Goal: Task Accomplishment & Management: Use online tool/utility

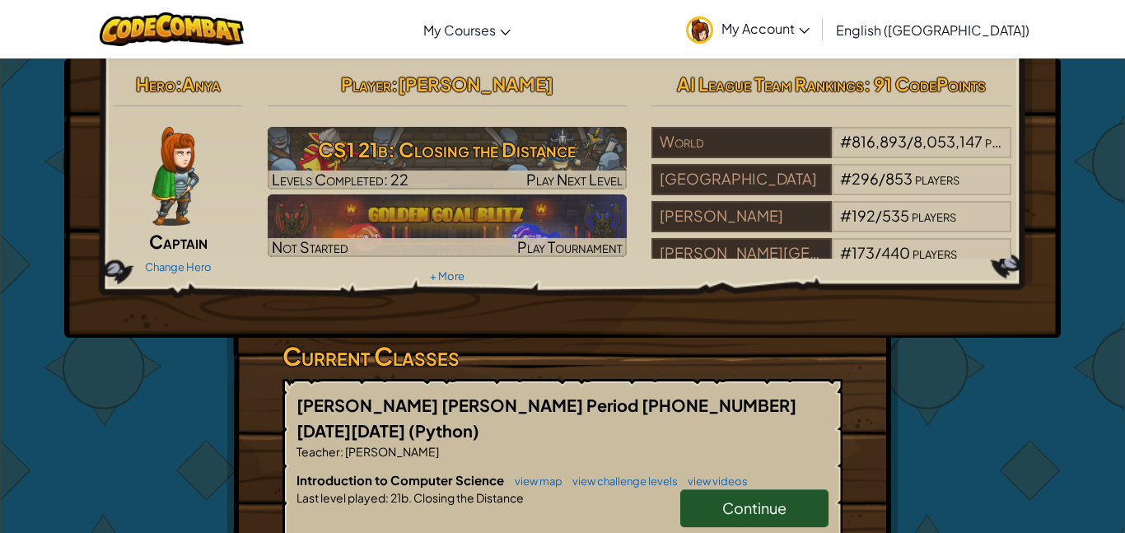
click at [730, 499] on link "Continue" at bounding box center [754, 508] width 148 height 38
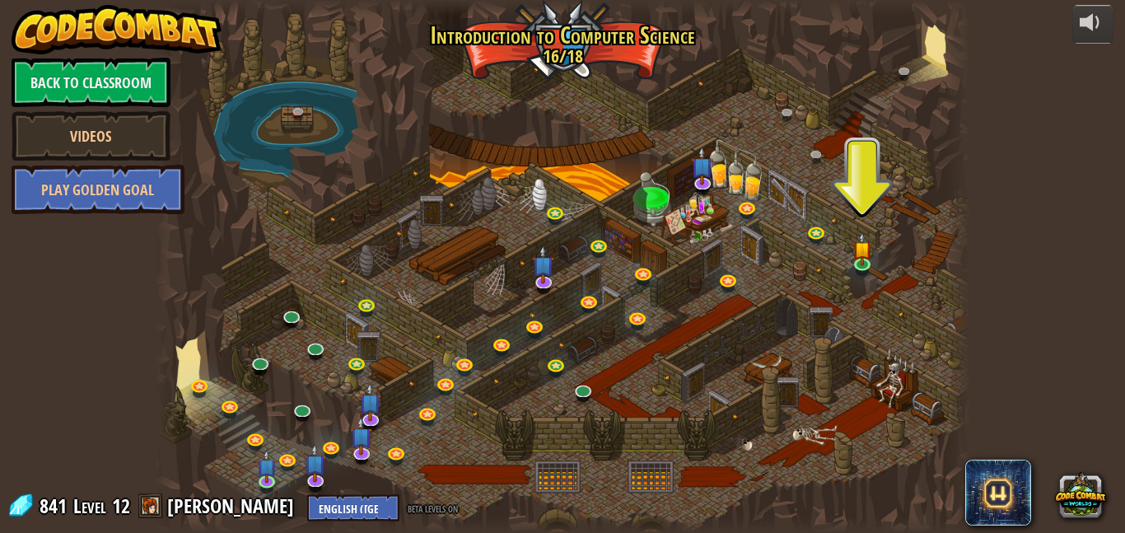
click at [829, 245] on div at bounding box center [562, 266] width 815 height 533
click at [873, 263] on link at bounding box center [864, 264] width 33 height 33
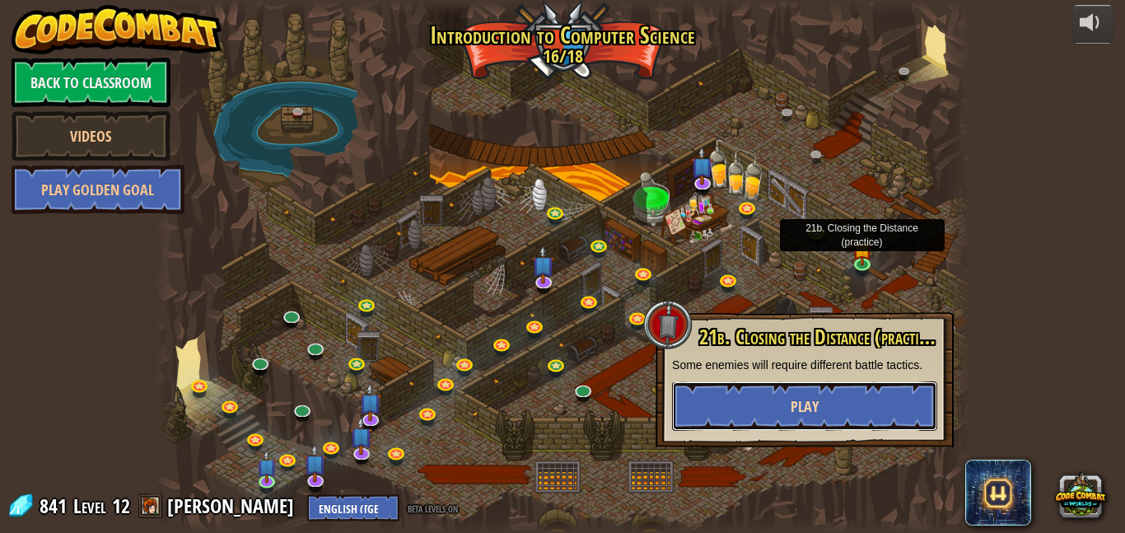
click at [759, 412] on button "Play" at bounding box center [804, 405] width 265 height 49
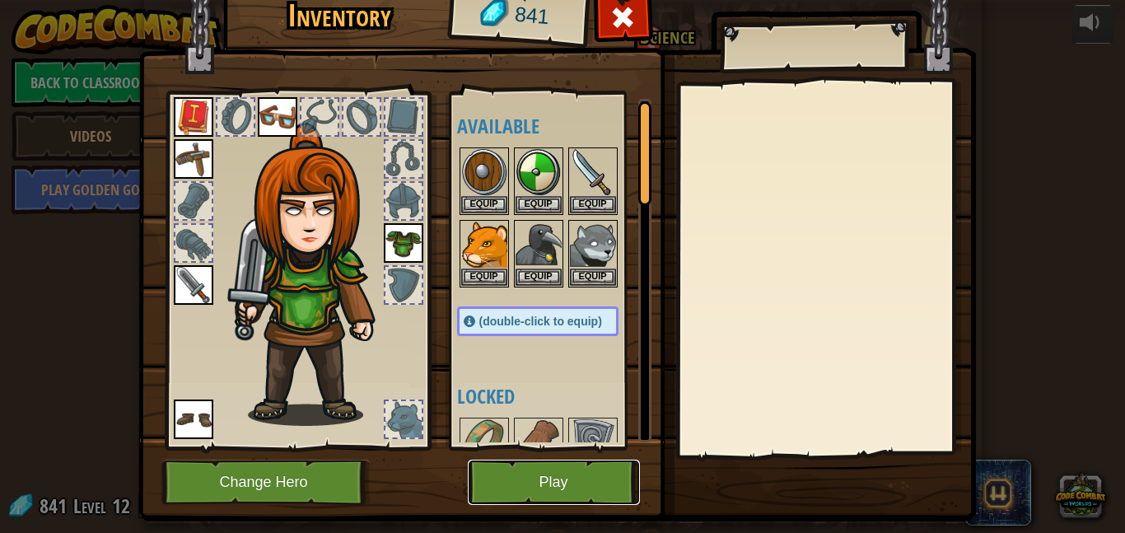
click at [547, 504] on button "Play" at bounding box center [554, 482] width 172 height 45
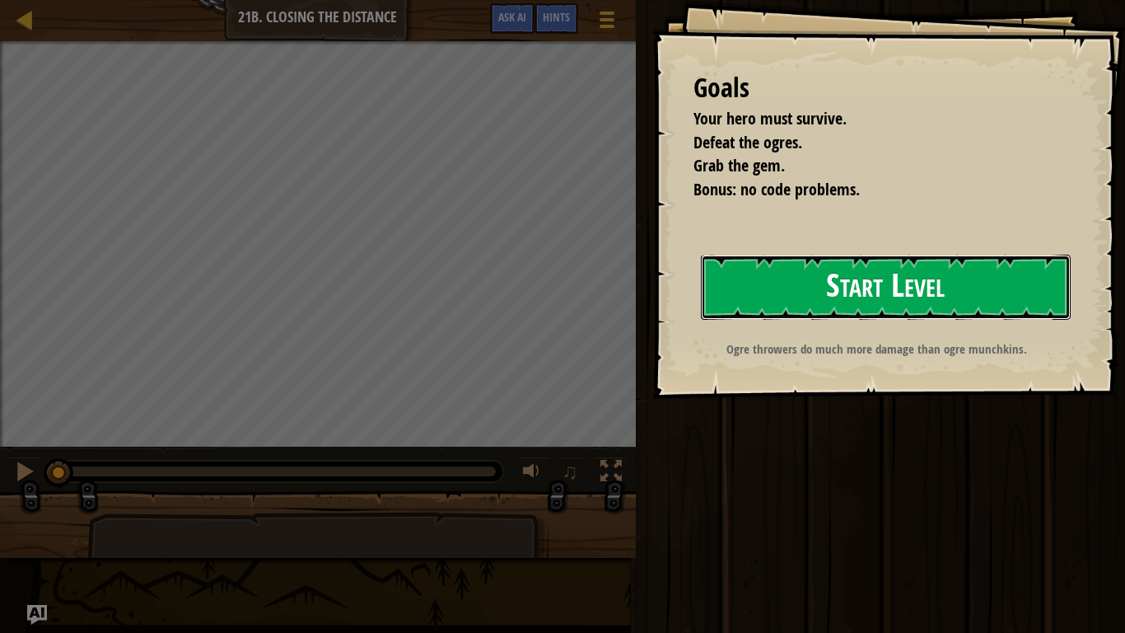
click at [764, 303] on button "Start Level" at bounding box center [886, 286] width 370 height 65
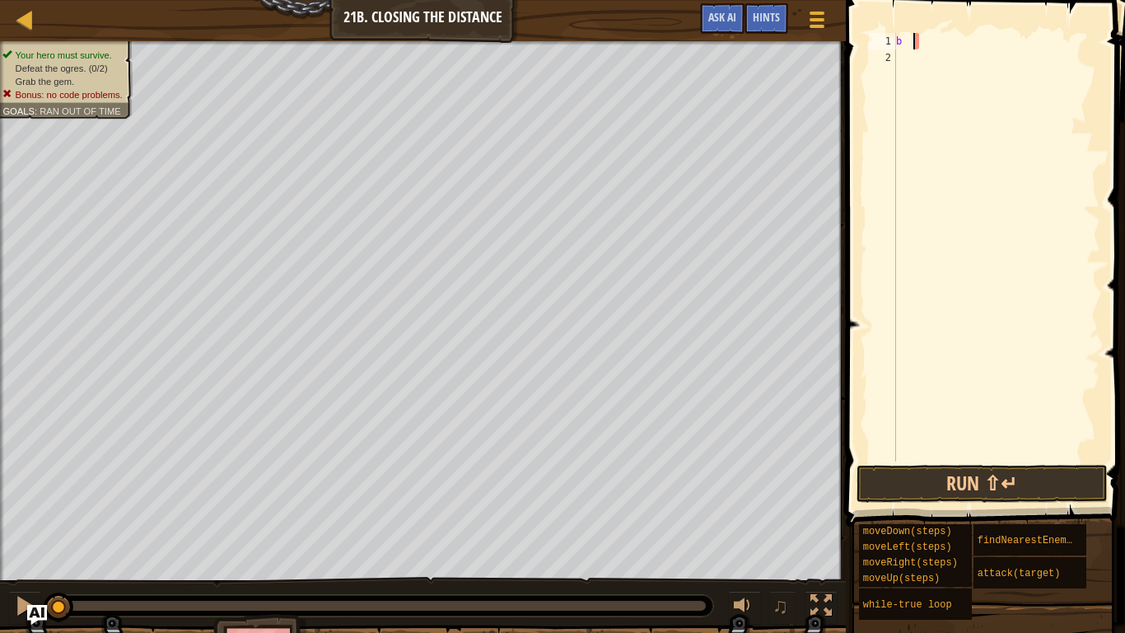
type textarea "b"
type textarea "7"
type textarea "hero.moveRight()"
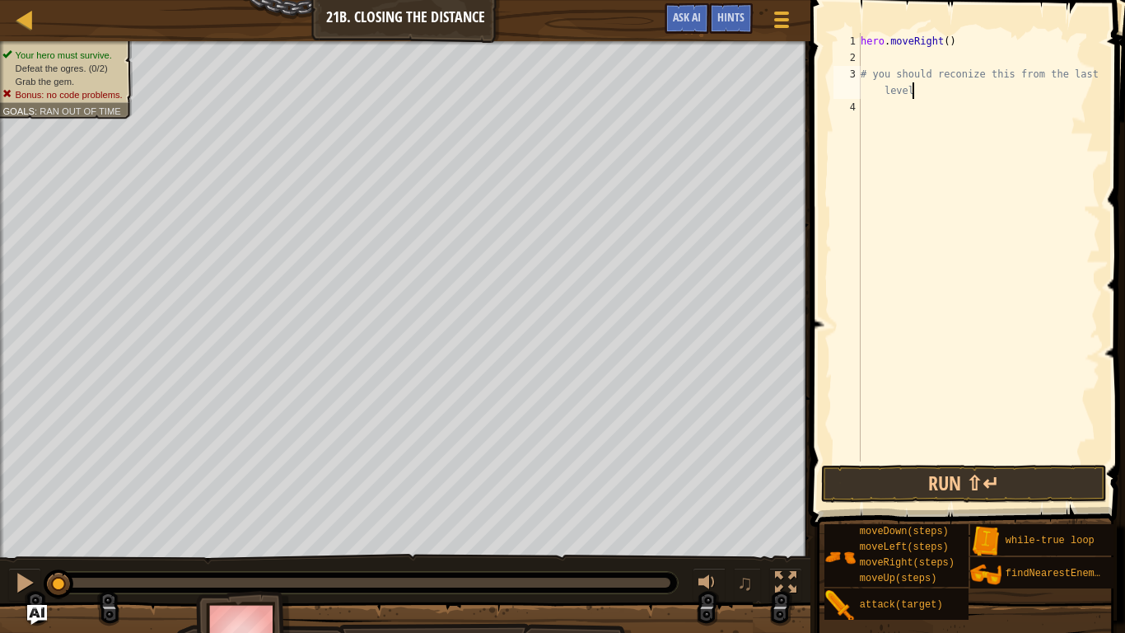
scroll to position [7, 37]
type textarea "# you should reconize this from the last level"
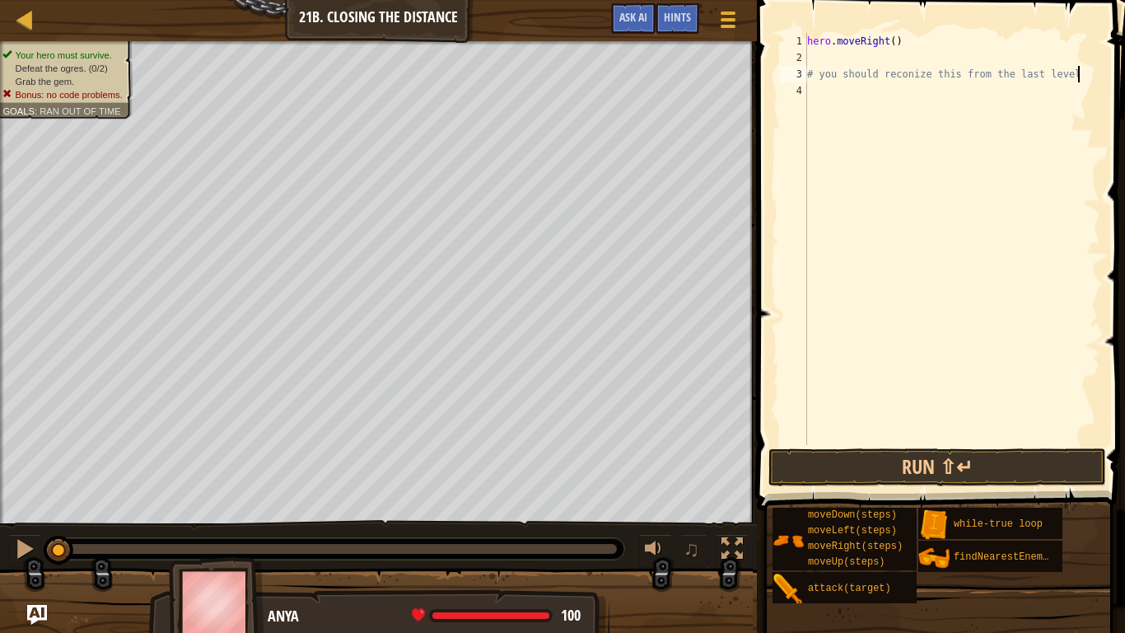
click at [842, 87] on div "hero . moveRight ( ) # you should reconize this from the last level" at bounding box center [952, 255] width 296 height 445
type textarea "enemy1 = hero.ringnearestenemy()"
type textarea "#"
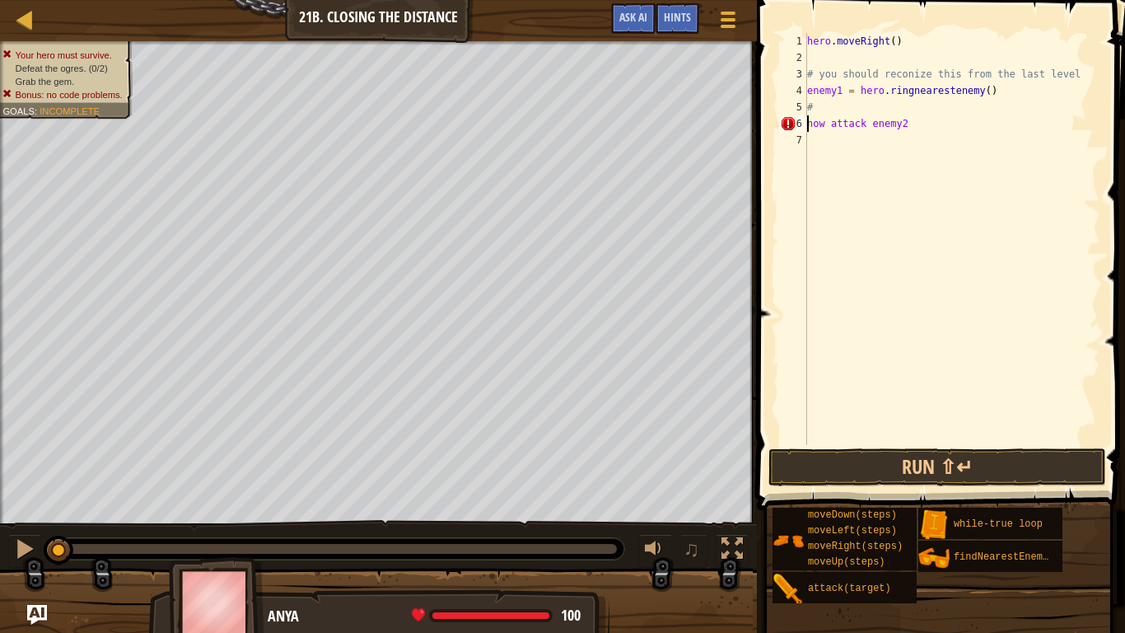
scroll to position [7, 2]
type textarea "# now attack enemy2"
type textarea "hero.attack(enemy1)"
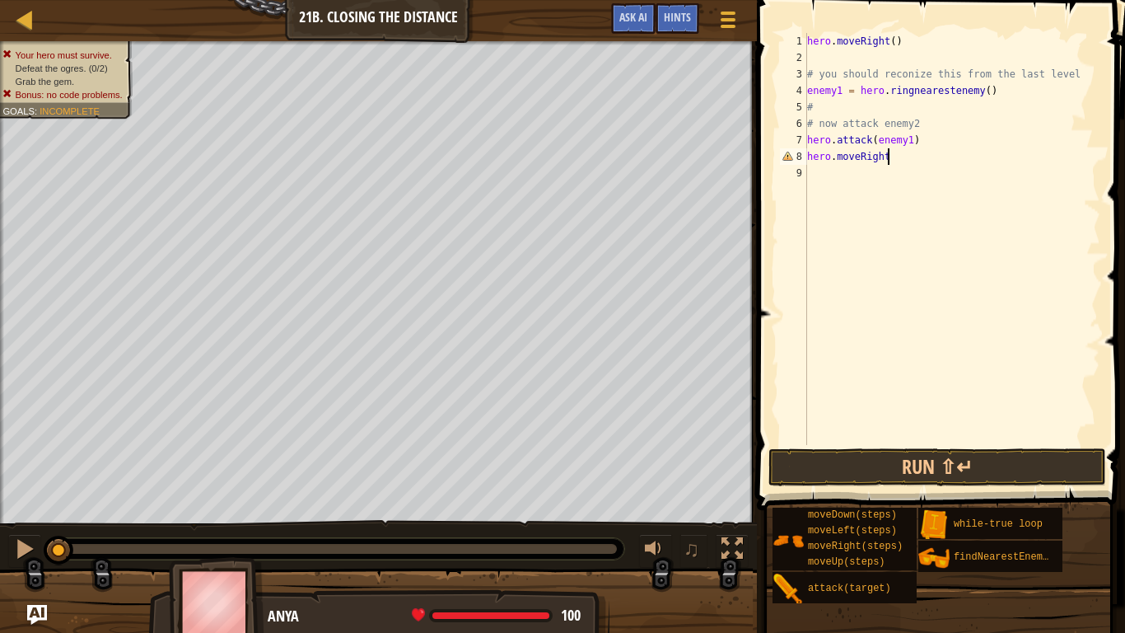
type textarea "hero.moveRight()"
type textarea "enemy2 = hero.findnearestenemy()"
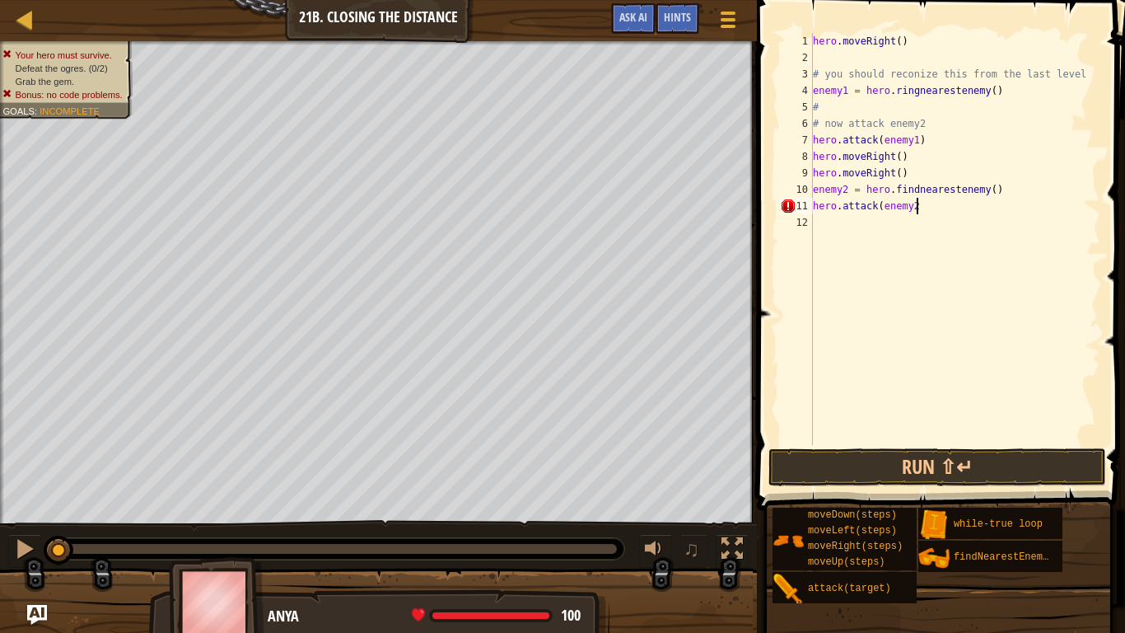
type textarea "hero.attack(enemy2)"
type textarea "hero.moveDown()"
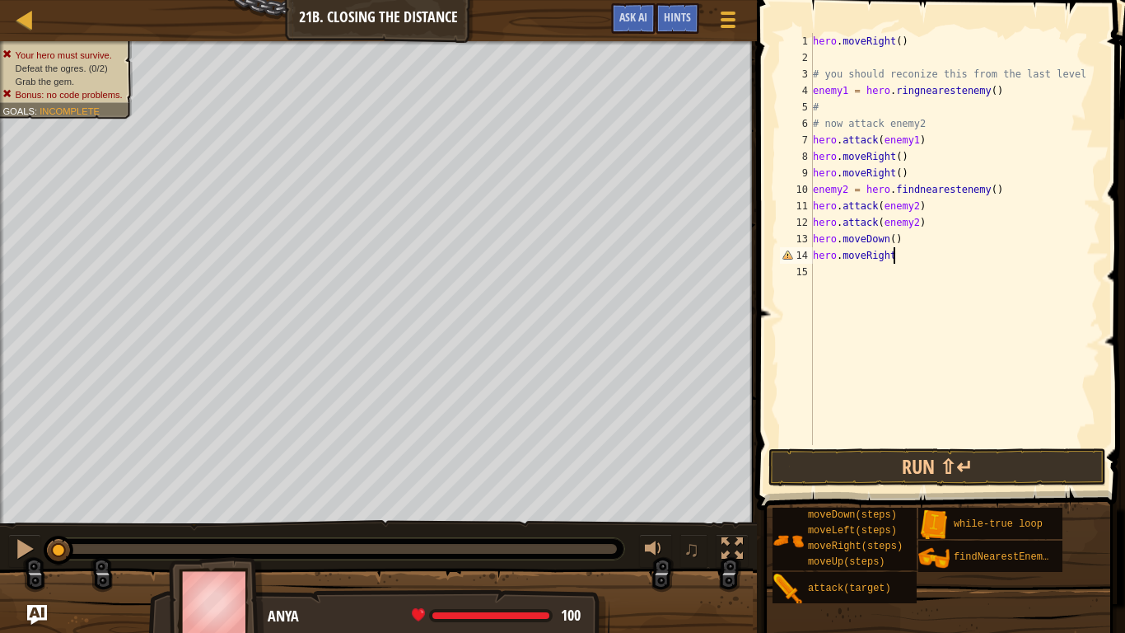
scroll to position [7, 11]
click at [1032, 451] on button "Run ⇧↵" at bounding box center [937, 467] width 338 height 38
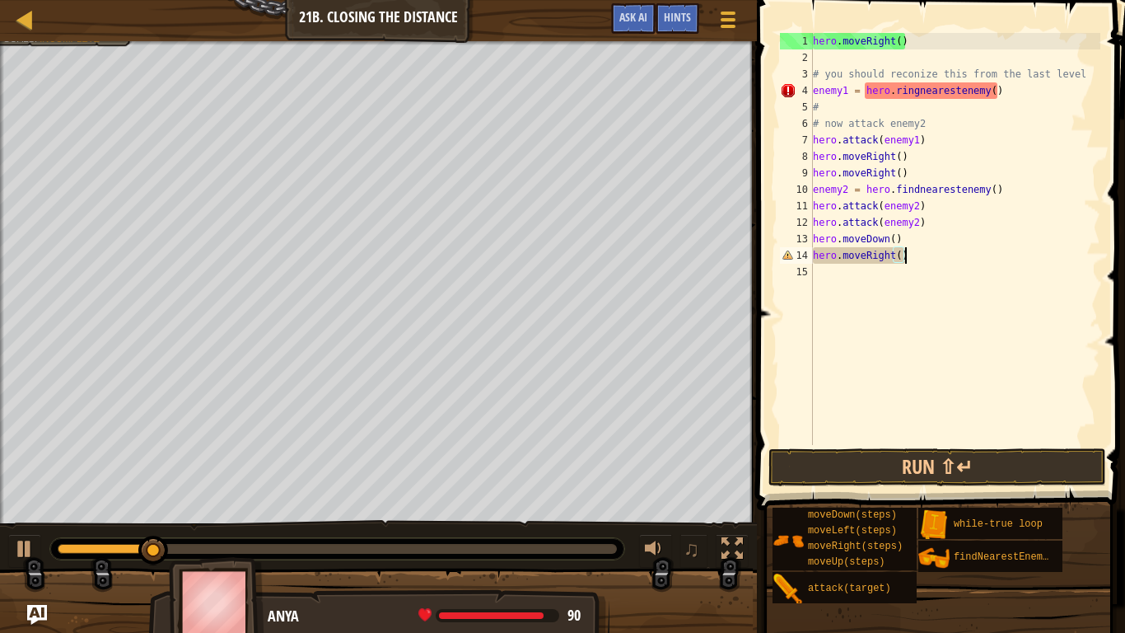
scroll to position [7, 12]
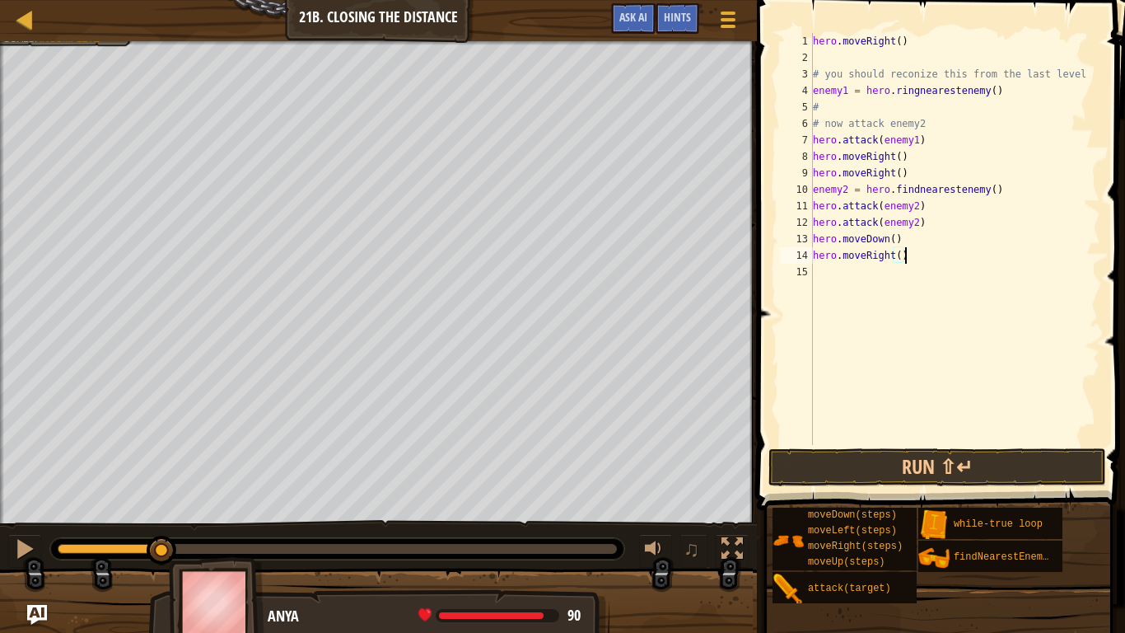
click at [898, 90] on div "hero . moveRight ( ) # you should reconize this from the last level enemy1 = he…" at bounding box center [955, 255] width 291 height 445
click at [889, 473] on button "Run ⇧↵" at bounding box center [937, 467] width 338 height 38
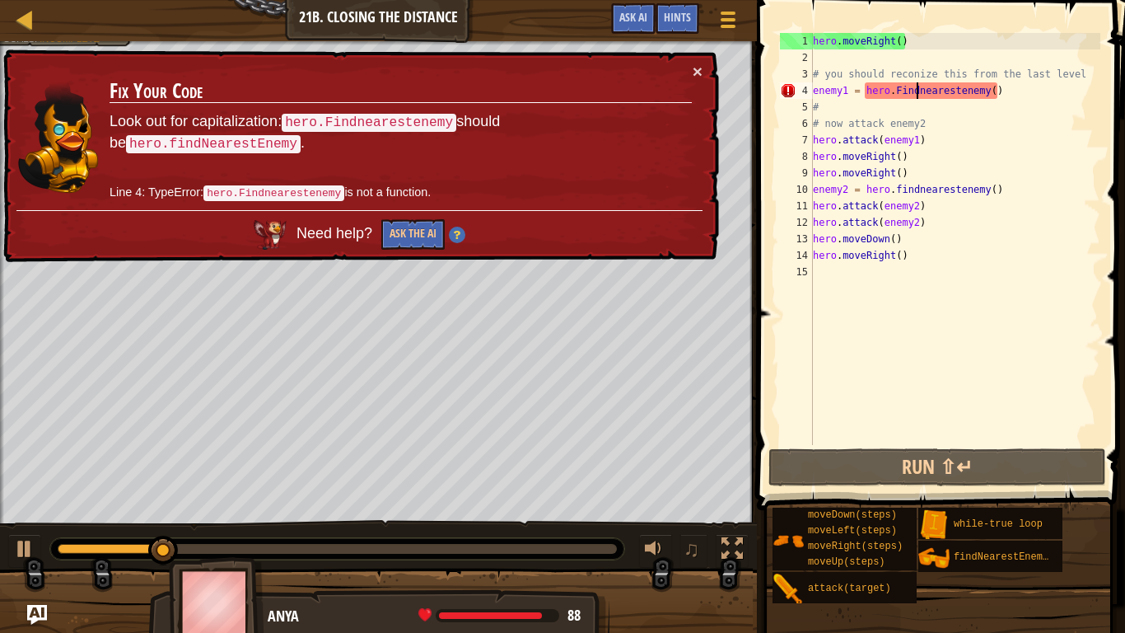
click at [902, 262] on div "hero . moveRight ( ) # you should reconize this from the last level enemy1 = he…" at bounding box center [955, 255] width 291 height 445
click at [813, 91] on div "hero . moveRight ( ) # you should reconize this from the last level enemy1 = he…" at bounding box center [955, 255] width 291 height 445
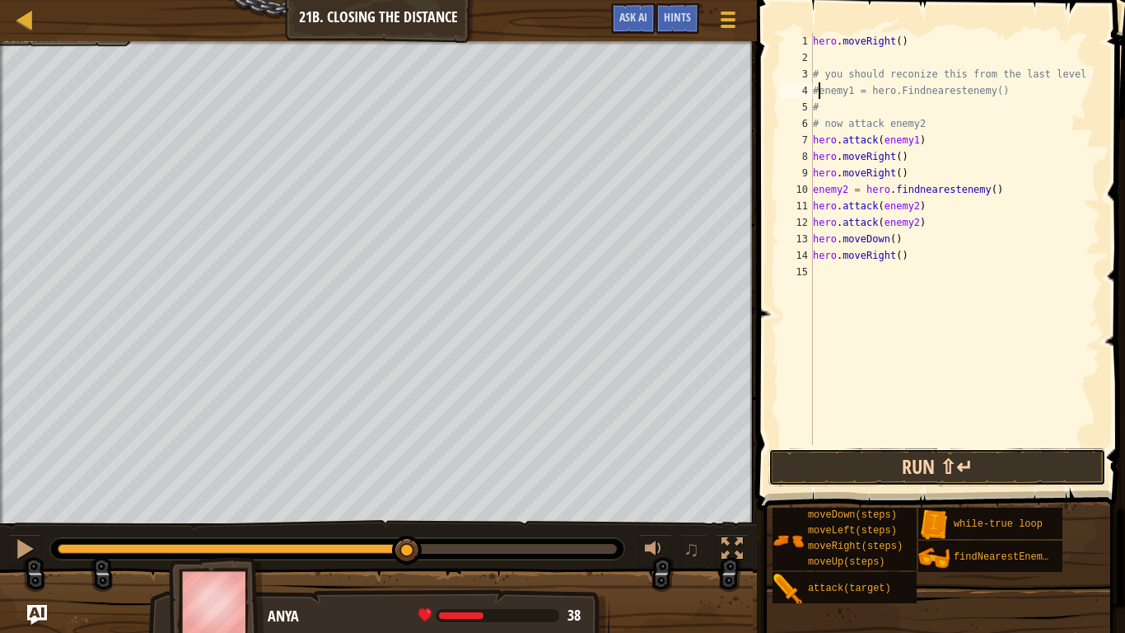
click at [852, 461] on button "Run ⇧↵" at bounding box center [937, 467] width 338 height 38
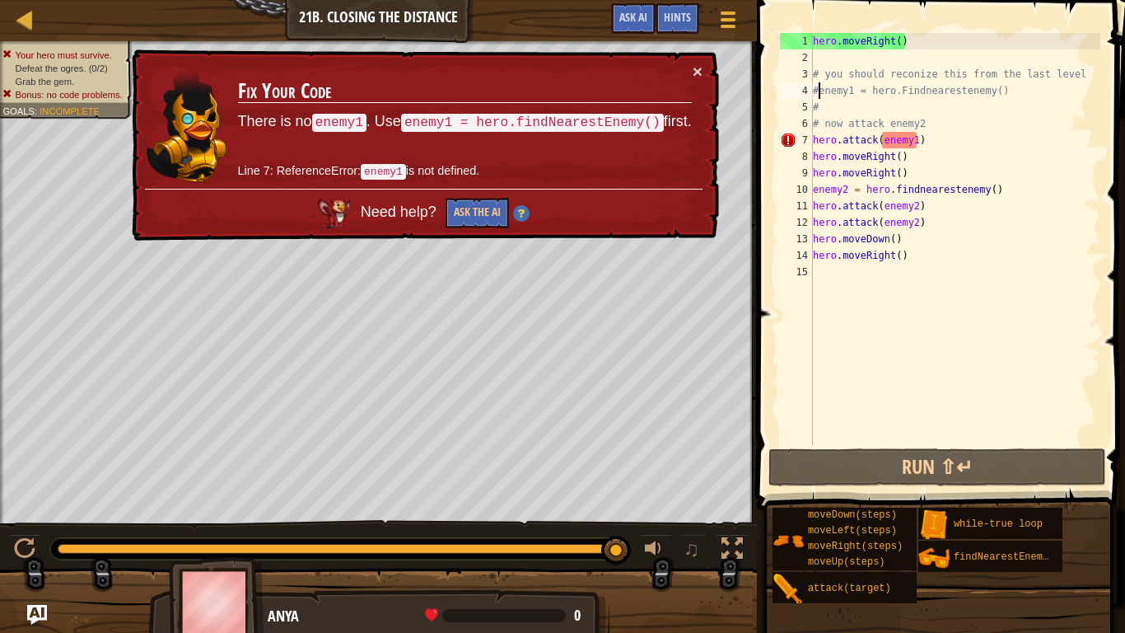
click at [820, 120] on div "hero . moveRight ( ) # you should reconize this from the last level #enemy1 = h…" at bounding box center [955, 255] width 291 height 445
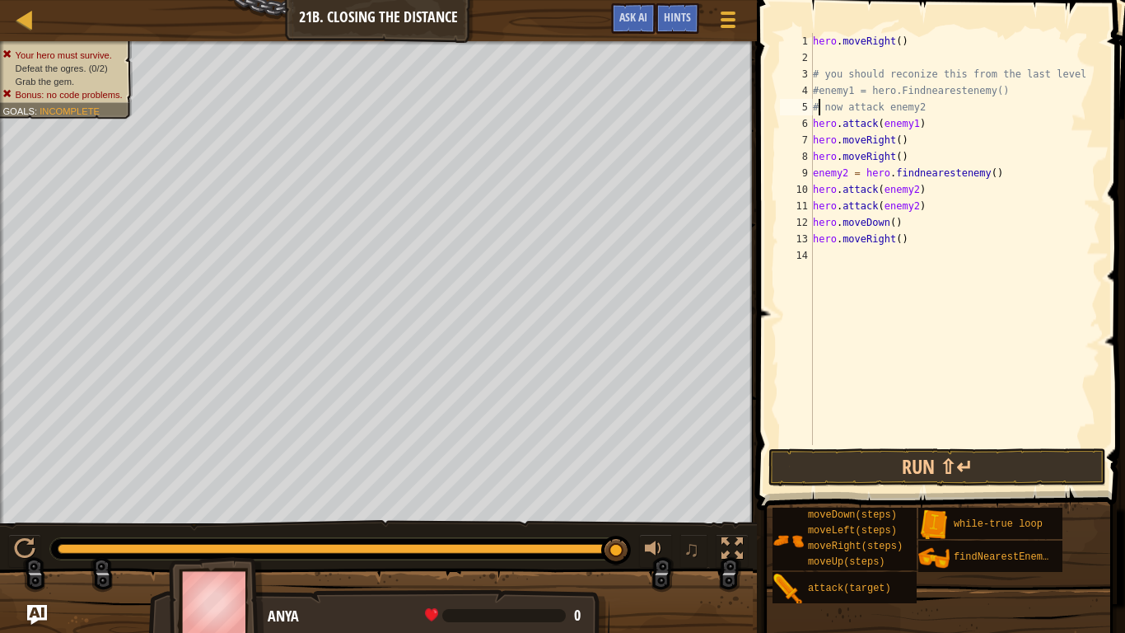
click at [819, 88] on div "hero . moveRight ( ) # you should reconize this from the last level #enemy1 = h…" at bounding box center [955, 255] width 291 height 445
click at [890, 140] on div "hero . moveRight ( ) # you should reconize this from the last level enemy1 = he…" at bounding box center [955, 255] width 291 height 445
click at [990, 171] on div "hero . moveRight ( ) # you should reconize this from the last level enemy1 = he…" at bounding box center [955, 255] width 291 height 445
click at [997, 171] on div "hero . moveRight ( ) # you should reconize this from the last level enemy1 = he…" at bounding box center [955, 255] width 291 height 445
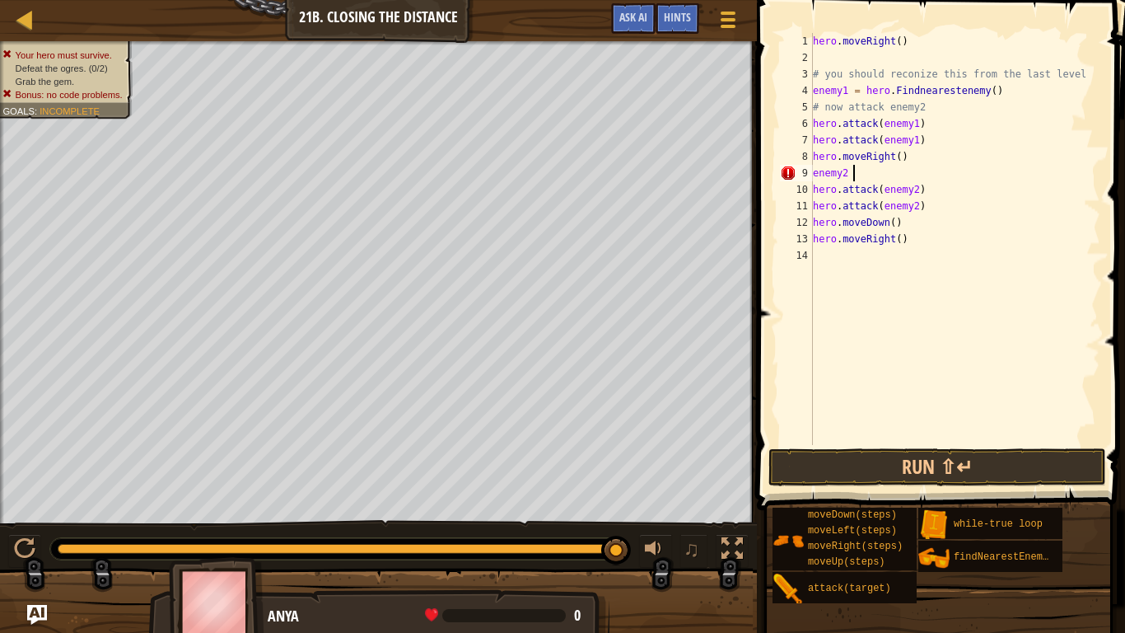
scroll to position [7, 1]
type textarea "e"
type textarea "h"
click at [861, 217] on div "hero . moveRight ( ) # you should reconize this from the last level enemy1 = he…" at bounding box center [955, 255] width 291 height 445
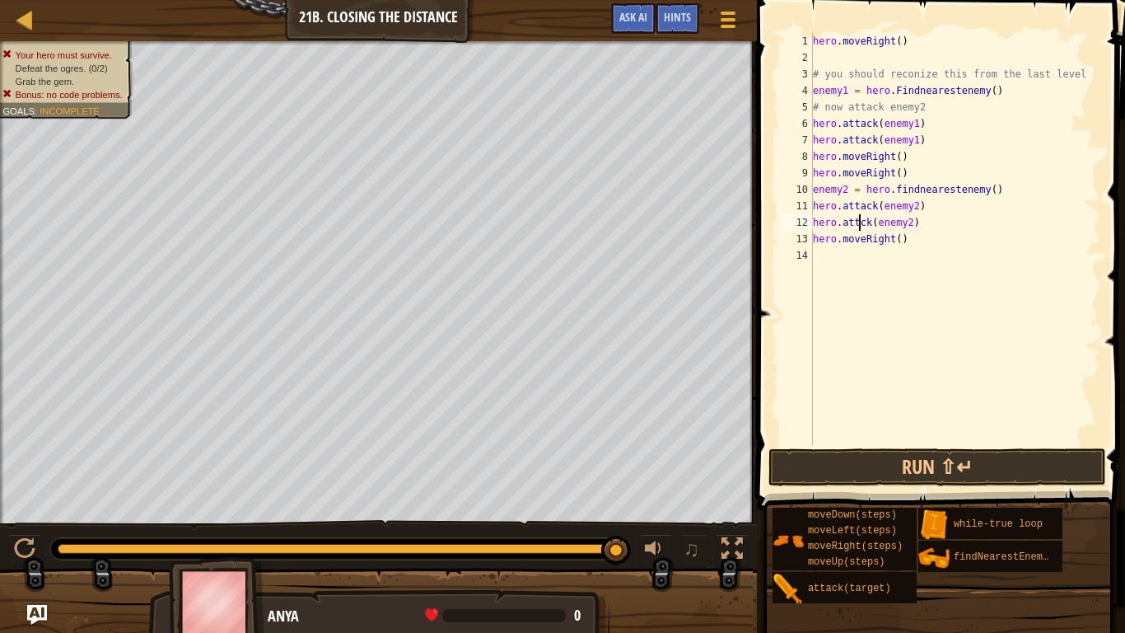
scroll to position [7, 8]
click at [894, 241] on div "hero . moveRight ( ) # you should reconize this from the last level enemy1 = he…" at bounding box center [955, 255] width 291 height 445
type textarea "hero.moveDown()"
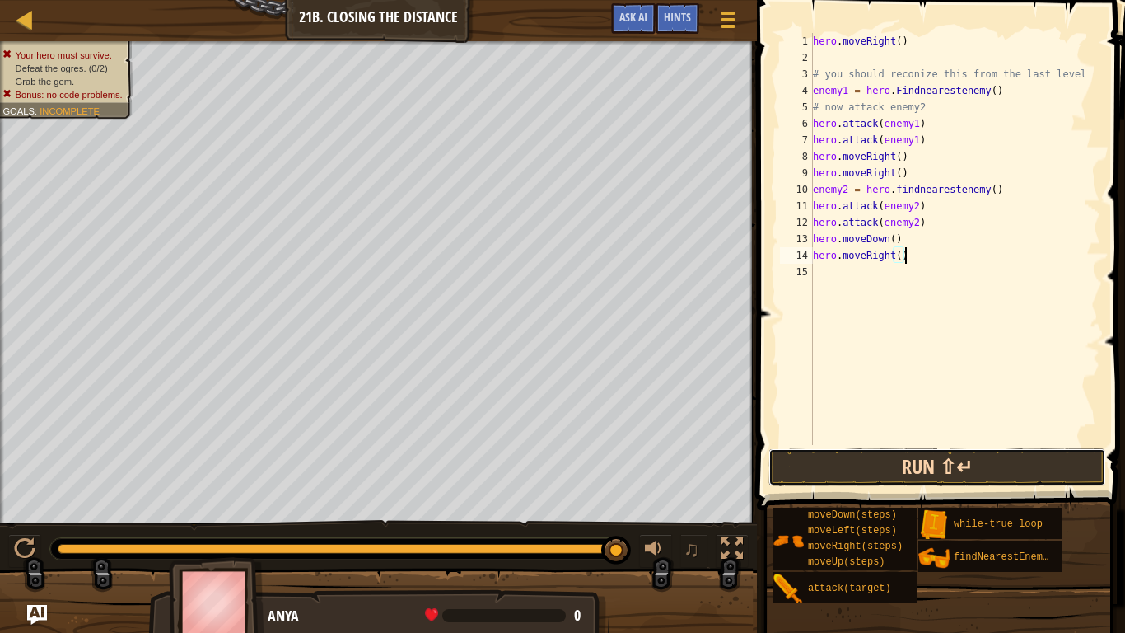
click at [837, 456] on button "Run ⇧↵" at bounding box center [937, 467] width 338 height 38
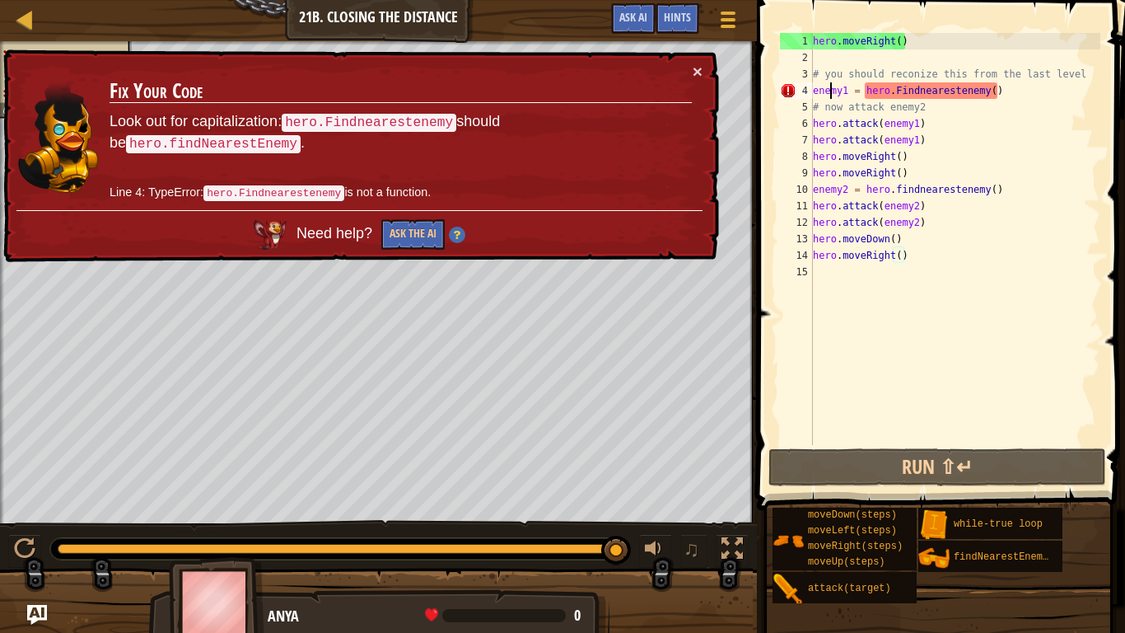
click at [829, 91] on div "hero . moveRight ( ) # you should reconize this from the last level enemy1 = he…" at bounding box center [955, 255] width 291 height 445
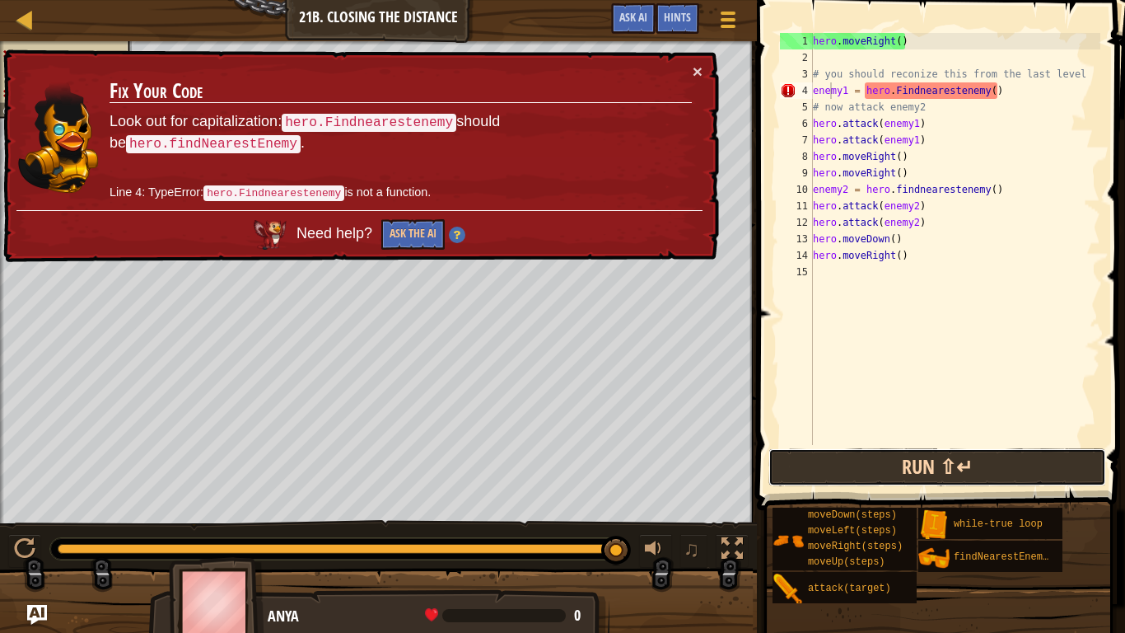
click at [847, 460] on button "Run ⇧↵" at bounding box center [937, 467] width 338 height 38
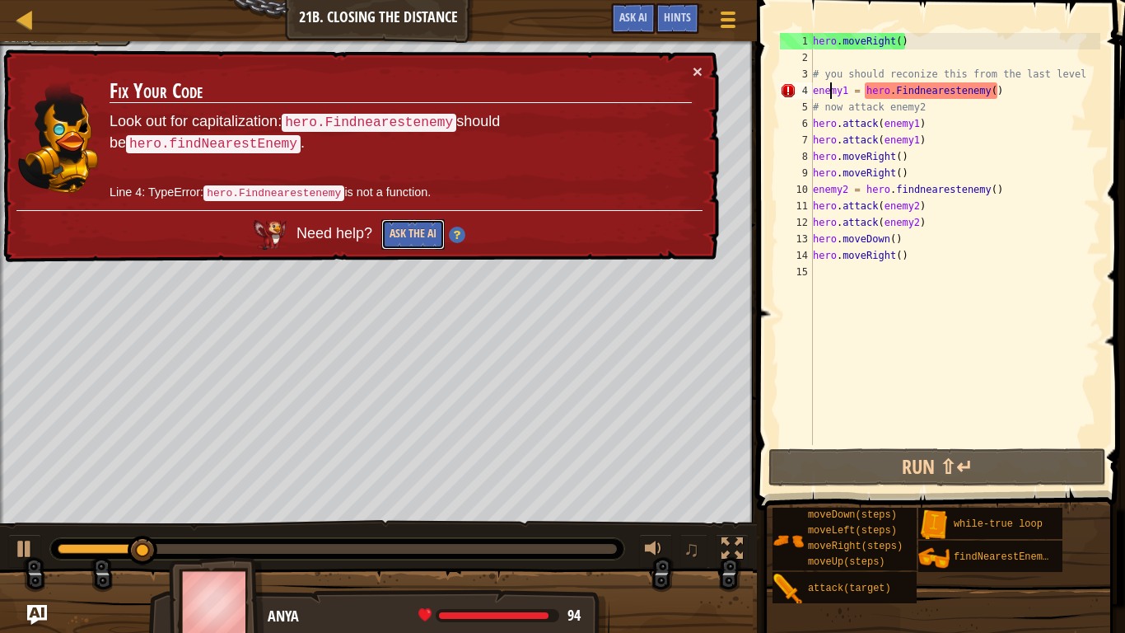
click at [409, 227] on button "Ask the AI" at bounding box center [412, 234] width 63 height 30
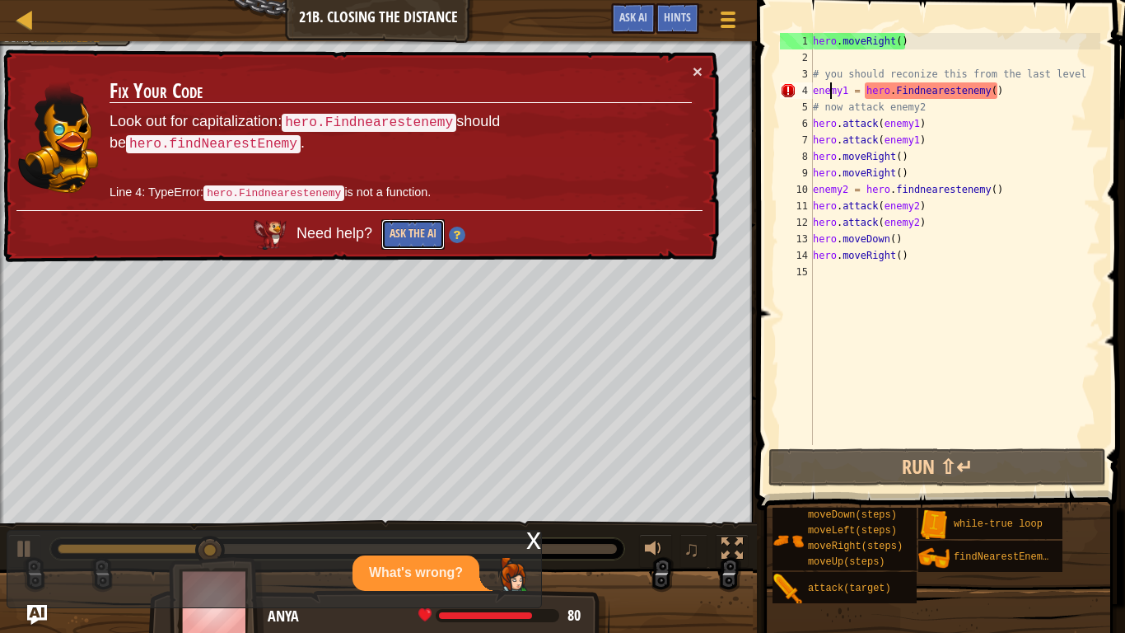
click at [409, 227] on button "Ask the AI" at bounding box center [412, 234] width 63 height 30
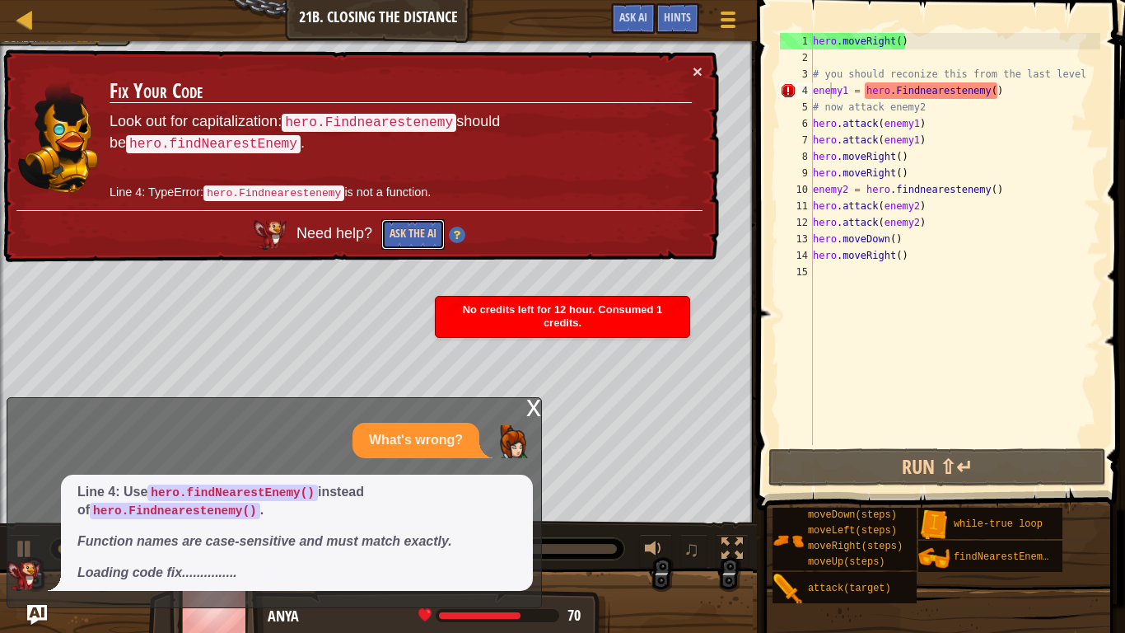
click at [413, 228] on button "Ask the AI" at bounding box center [412, 234] width 63 height 30
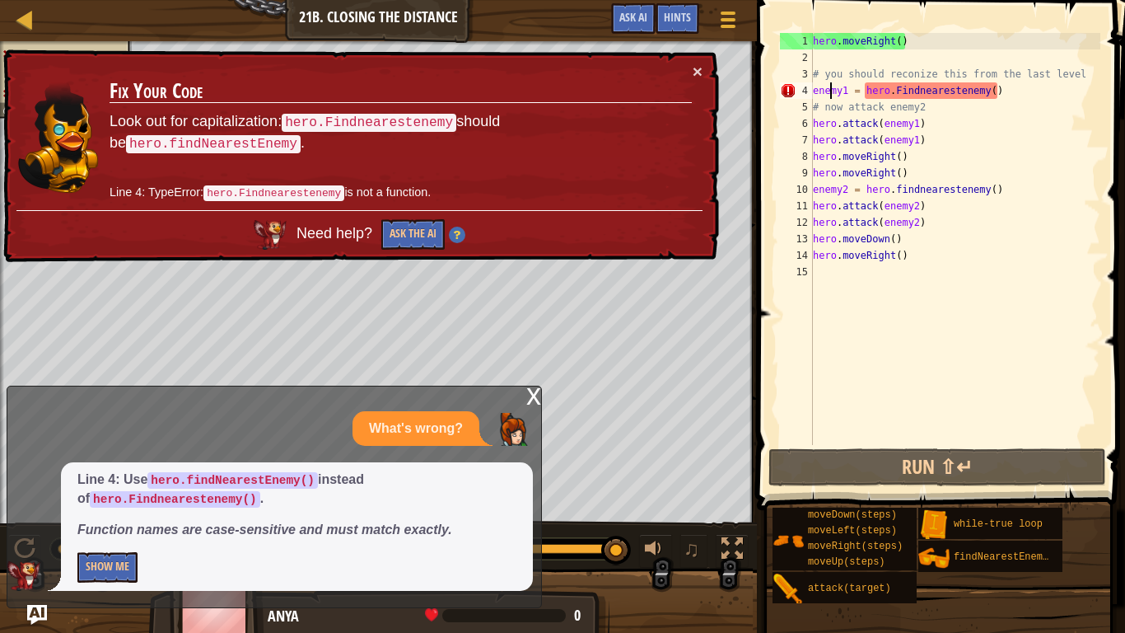
click at [1010, 86] on div "hero . moveRight ( ) # you should reconize this from the last level enemy1 = he…" at bounding box center [955, 255] width 291 height 445
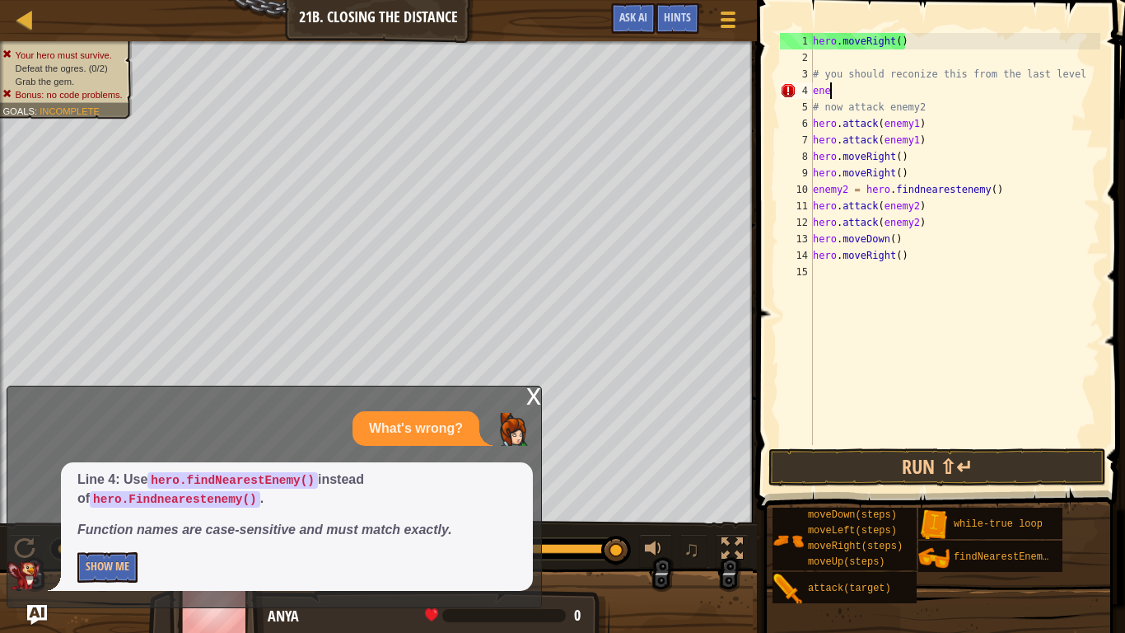
scroll to position [7, 1]
type textarea "e"
type textarea "hero.findnearestenemy()"
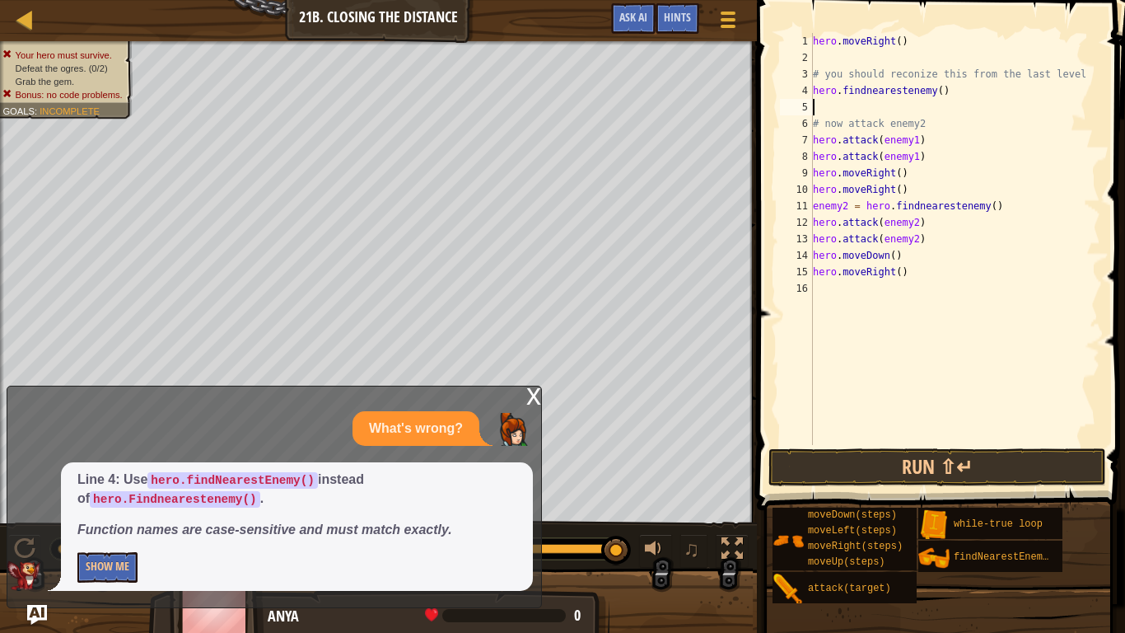
scroll to position [7, 0]
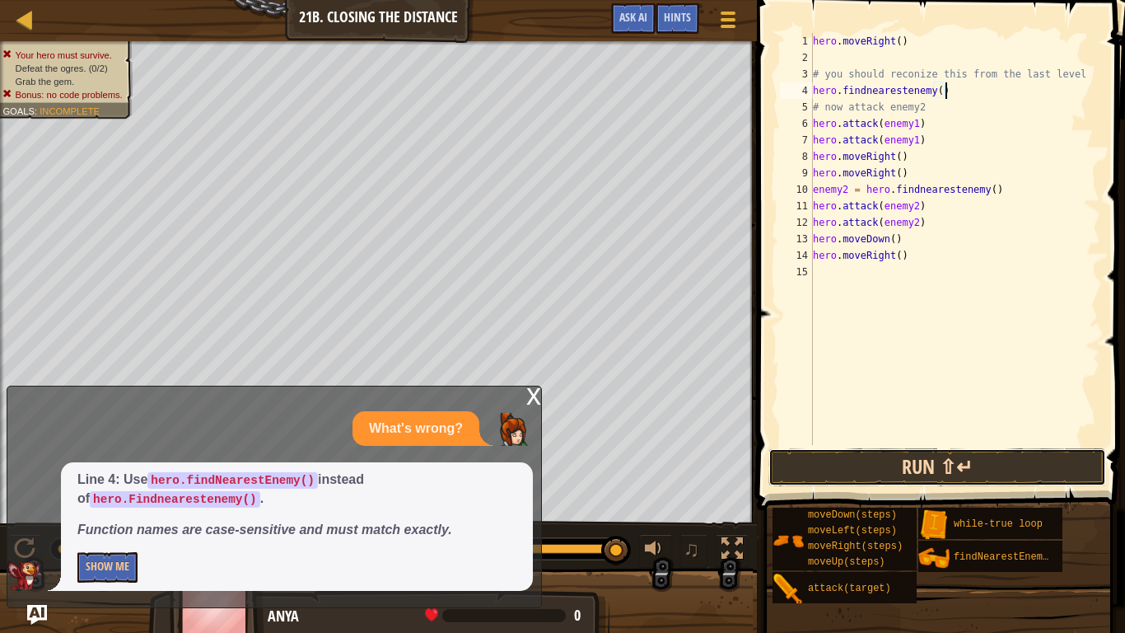
click at [839, 474] on button "Run ⇧↵" at bounding box center [937, 467] width 338 height 38
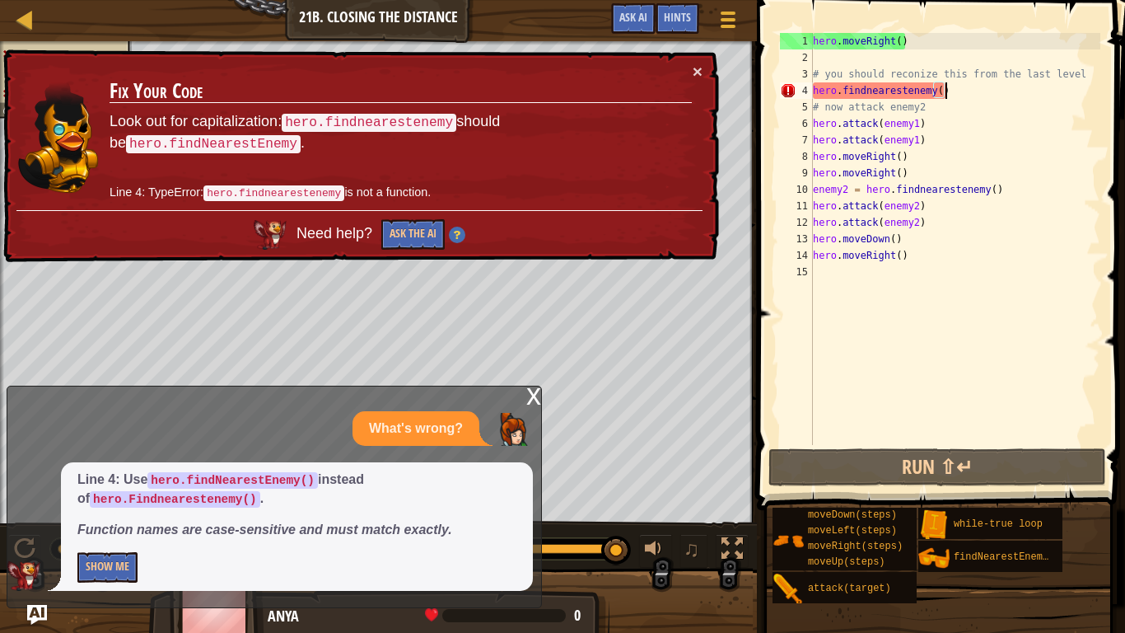
click at [933, 107] on div "hero . moveRight ( ) # you should reconize this from the last level hero . find…" at bounding box center [955, 255] width 291 height 445
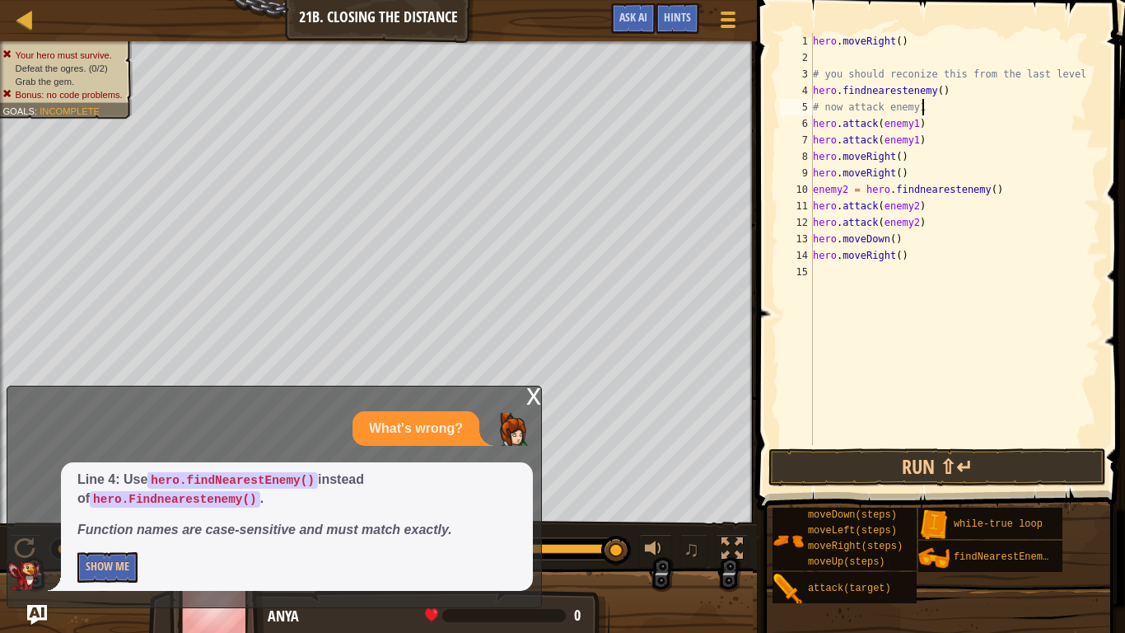
scroll to position [7, 15]
click at [903, 469] on button "Run ⇧↵" at bounding box center [937, 467] width 338 height 38
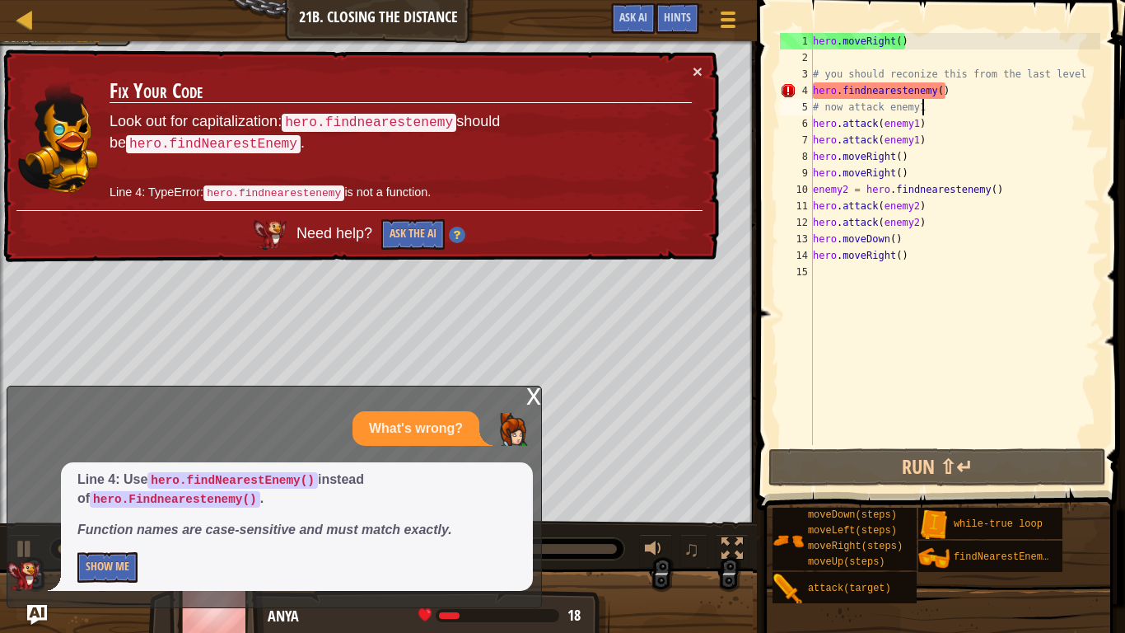
click at [816, 92] on div "hero . moveRight ( ) # you should reconize this from the last level hero . find…" at bounding box center [955, 255] width 291 height 445
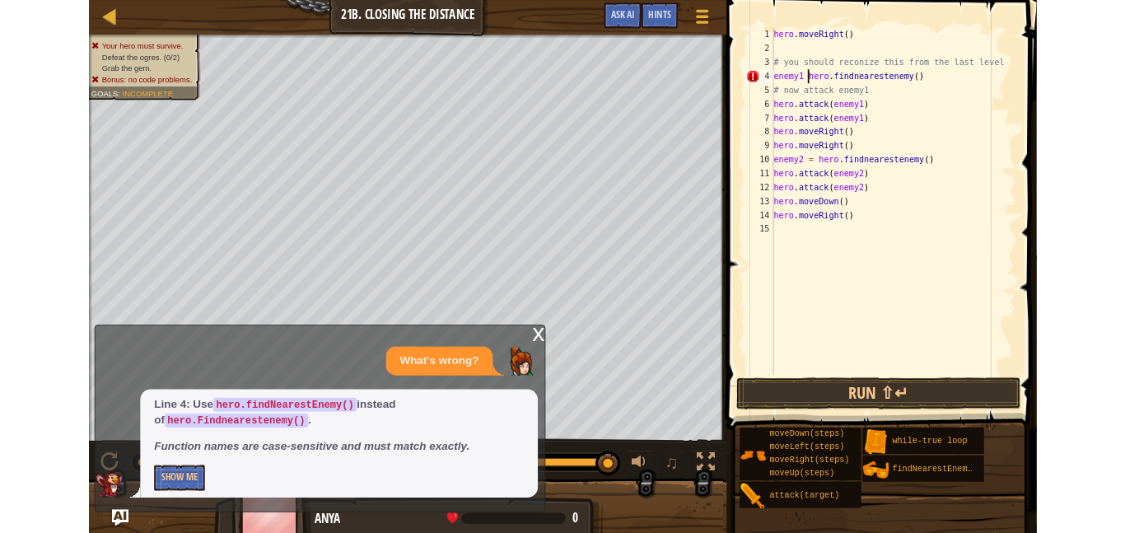
scroll to position [7, 7]
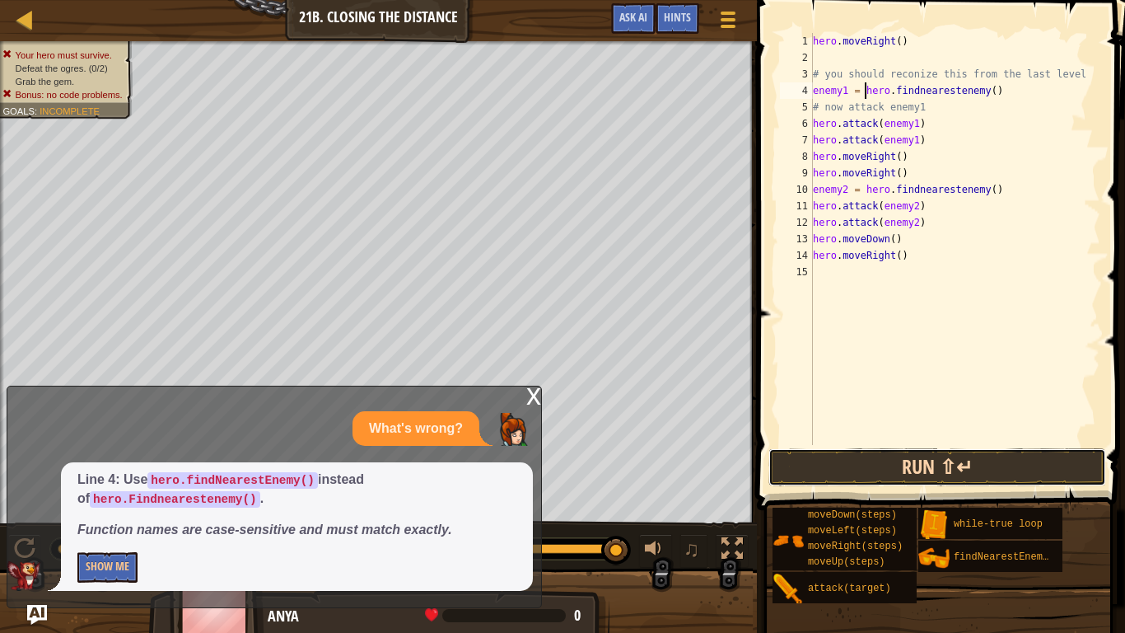
click at [826, 464] on button "Run ⇧↵" at bounding box center [937, 467] width 338 height 38
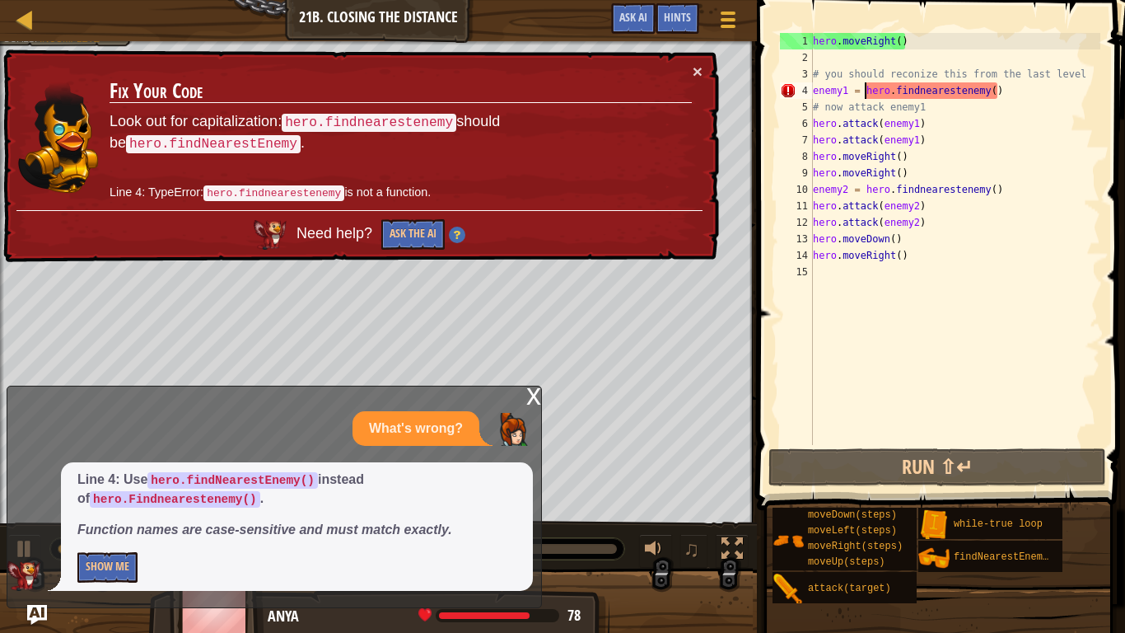
click at [528, 390] on div "x" at bounding box center [533, 394] width 15 height 16
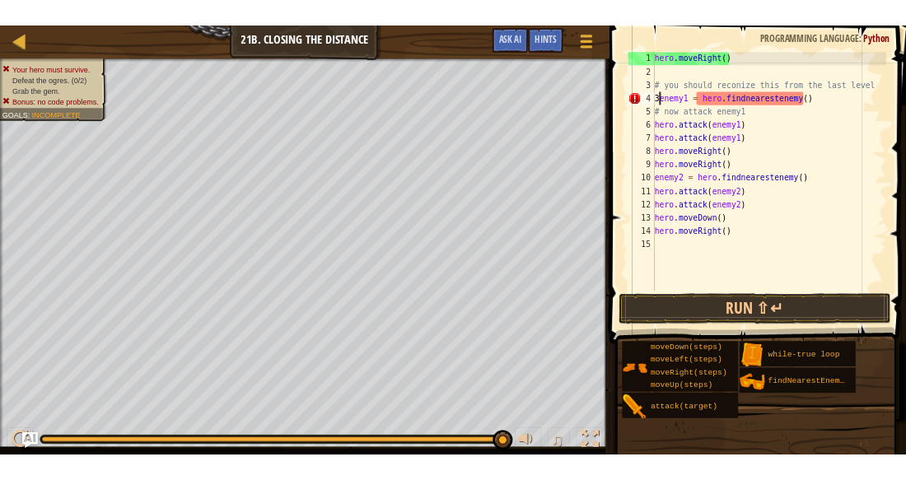
scroll to position [7, 2]
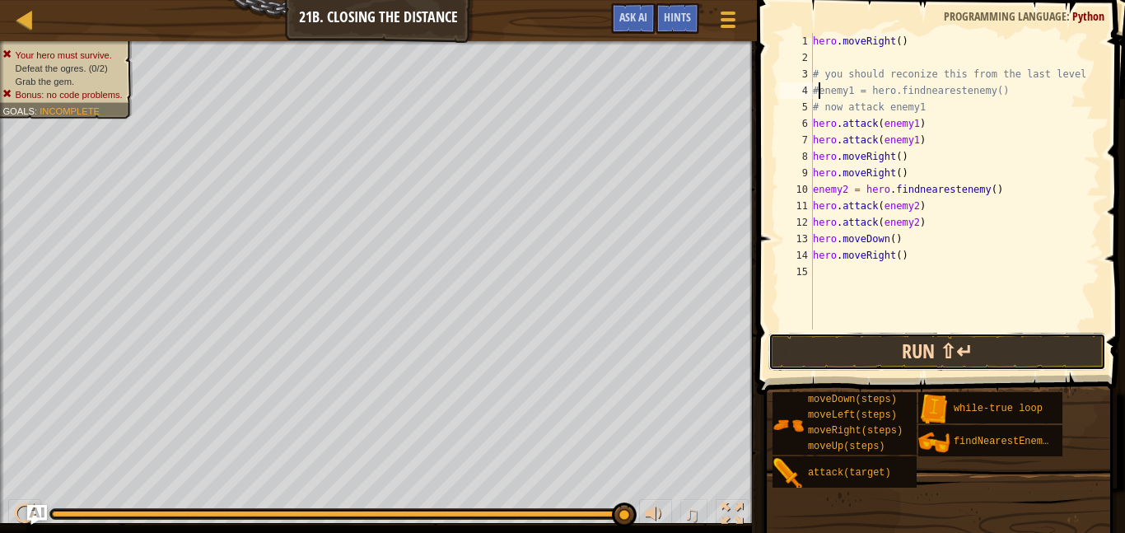
click at [1048, 361] on button "Run ⇧↵" at bounding box center [937, 352] width 338 height 38
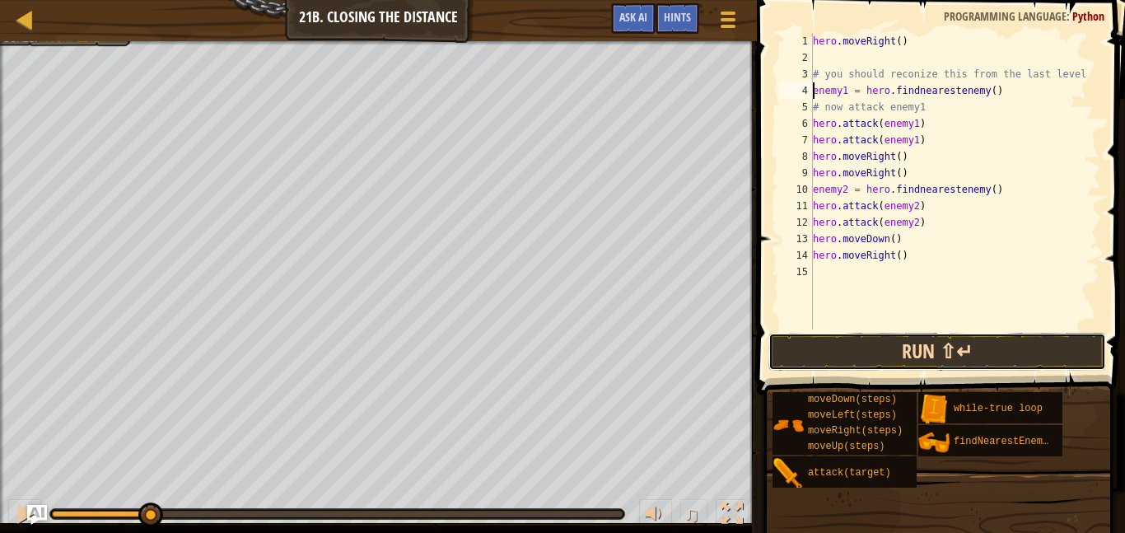
click at [1058, 357] on button "Run ⇧↵" at bounding box center [937, 352] width 338 height 38
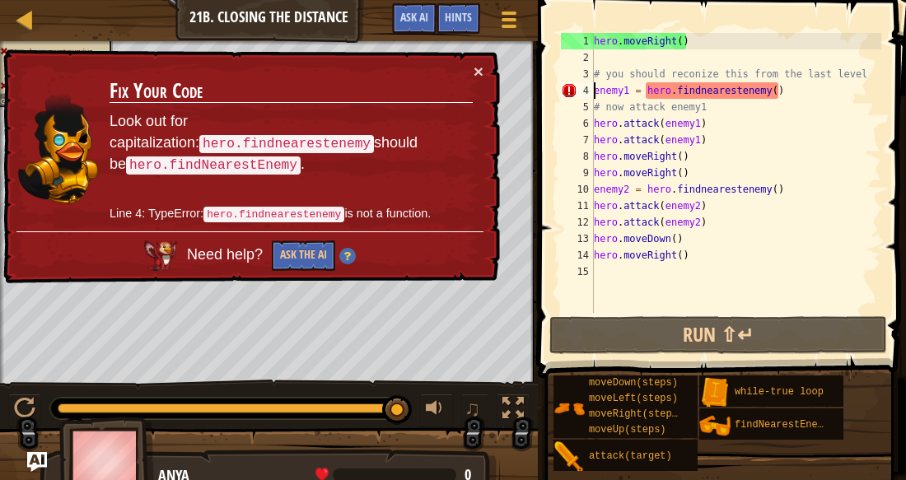
click at [679, 91] on div "hero . moveRight ( ) # you should reconize this from the last level enemy1 = he…" at bounding box center [736, 189] width 291 height 313
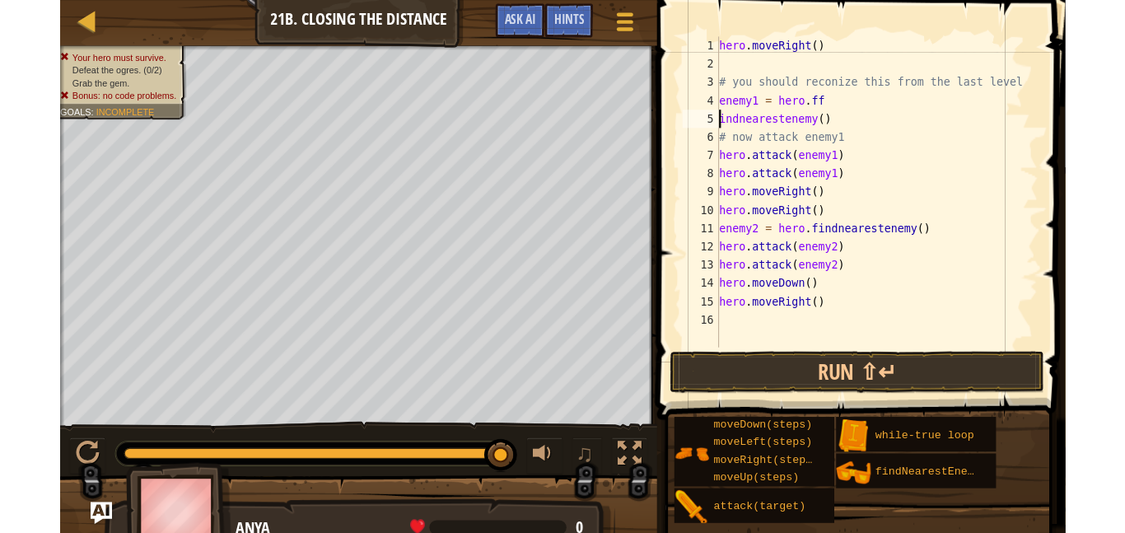
scroll to position [7, 13]
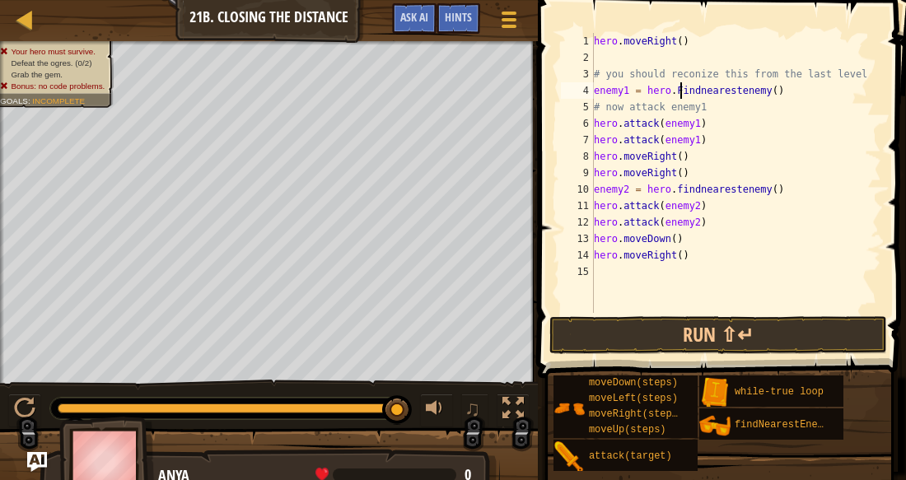
click at [827, 350] on button "Run ⇧↵" at bounding box center [718, 335] width 338 height 38
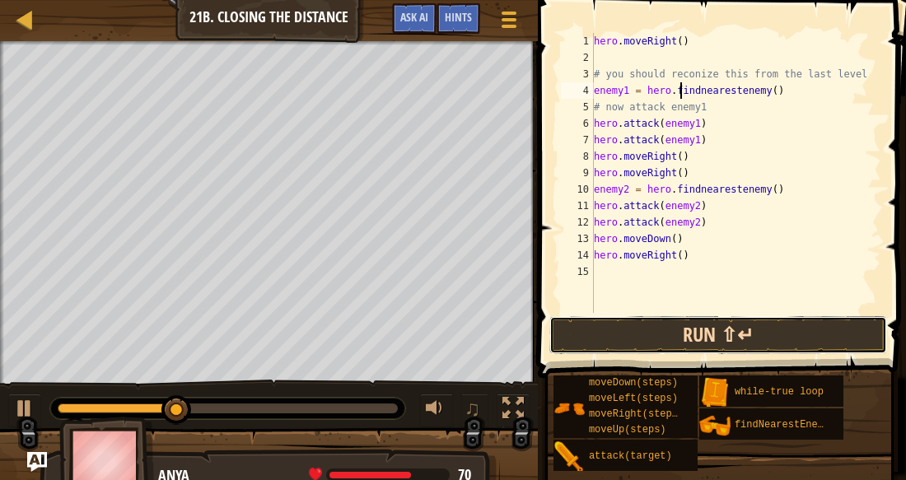
click at [767, 335] on button "Run ⇧↵" at bounding box center [718, 335] width 338 height 38
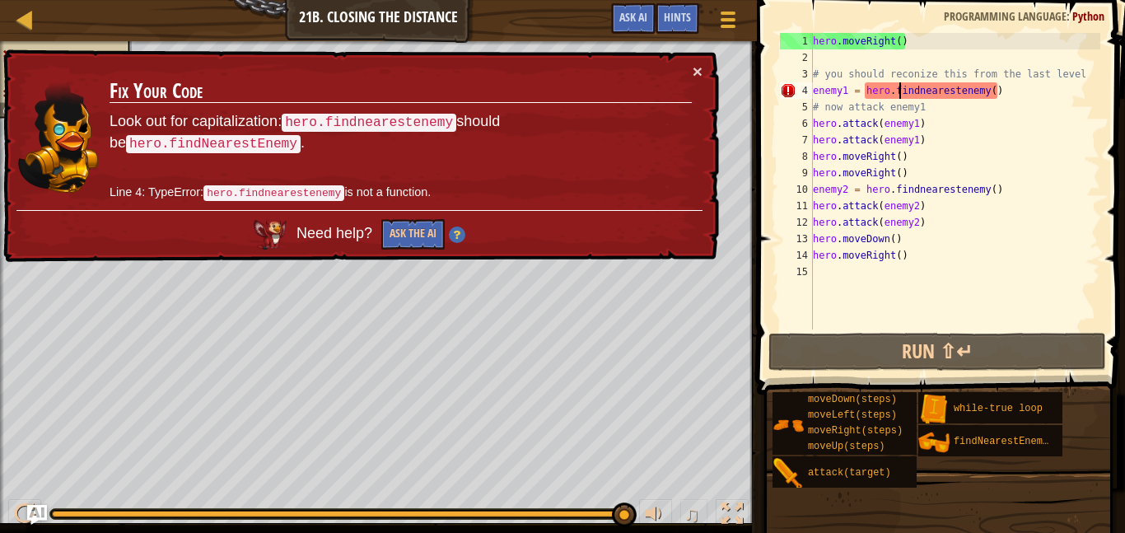
click at [0, 147] on div "× Fix Your Code Look out for capitalization: hero.findnearestenemy should be he…" at bounding box center [359, 155] width 719 height 213
click at [682, 10] on div "Hints" at bounding box center [678, 18] width 44 height 30
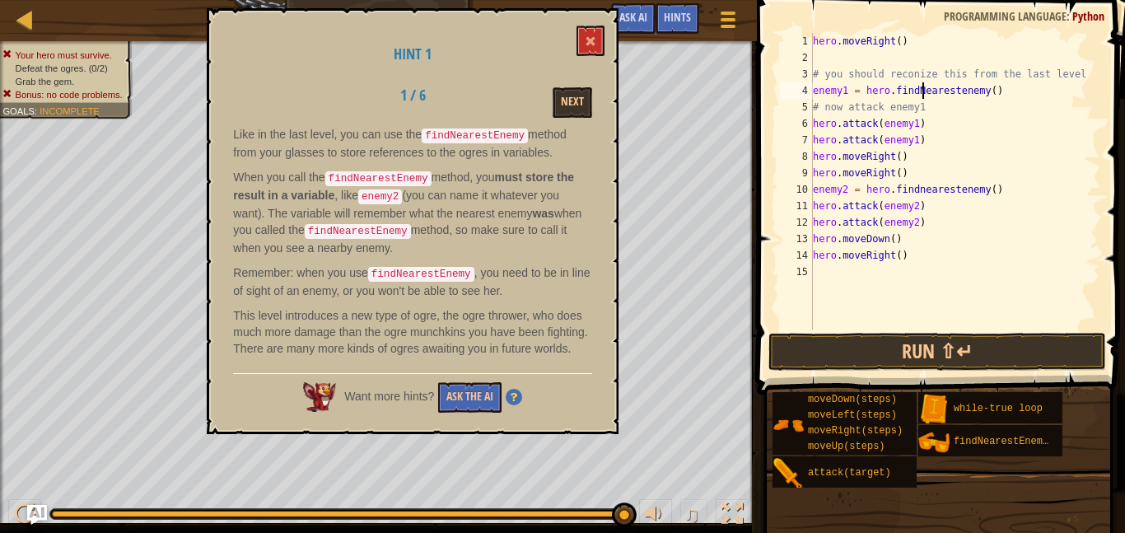
scroll to position [7, 16]
click at [848, 366] on button "Run ⇧↵" at bounding box center [937, 352] width 338 height 38
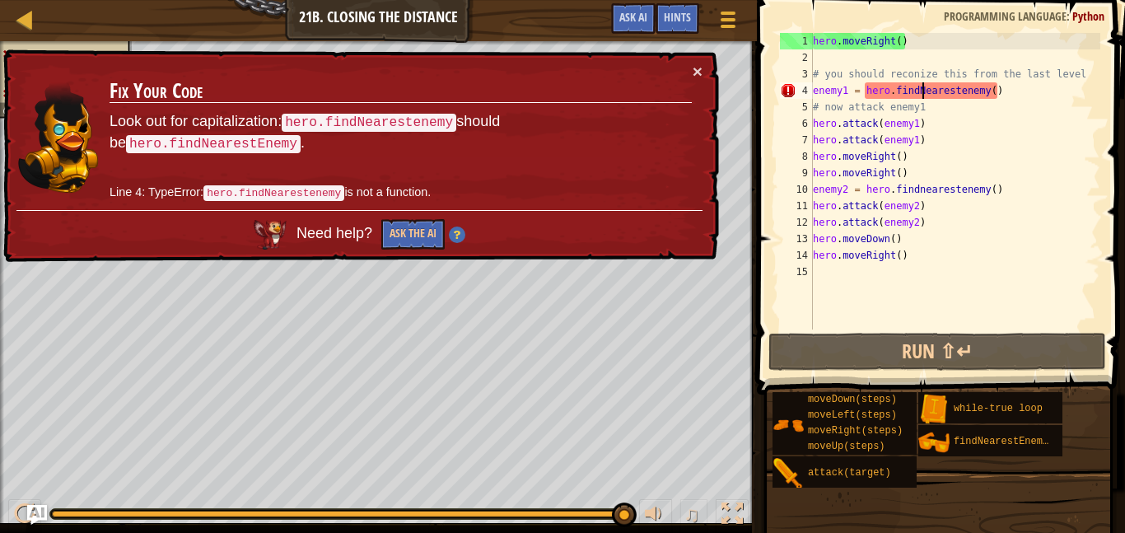
click at [1025, 98] on div "hero . moveRight ( ) # you should reconize this from the last level enemy1 = he…" at bounding box center [955, 197] width 291 height 329
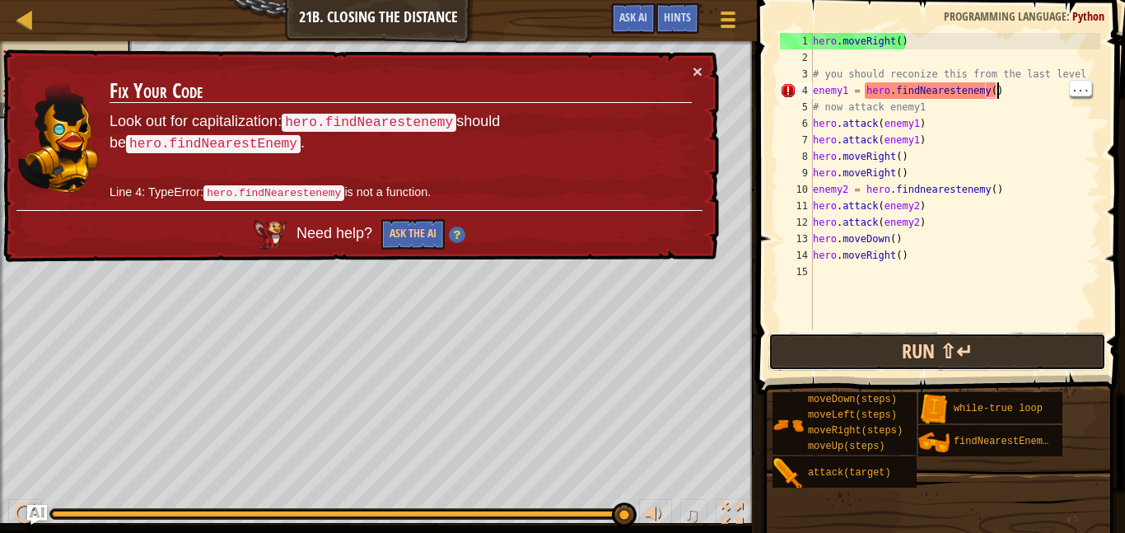
click at [964, 360] on button "Run ⇧↵" at bounding box center [937, 352] width 338 height 38
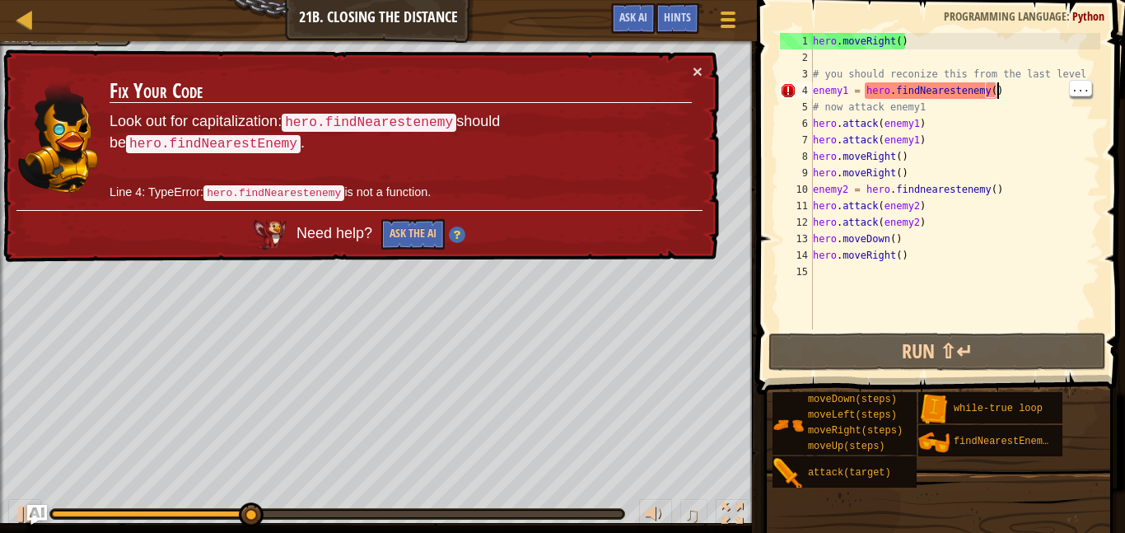
click at [528, 145] on p "Look out for capitalization: hero.findNearestenemy should be hero.findNearestEn…" at bounding box center [401, 132] width 582 height 43
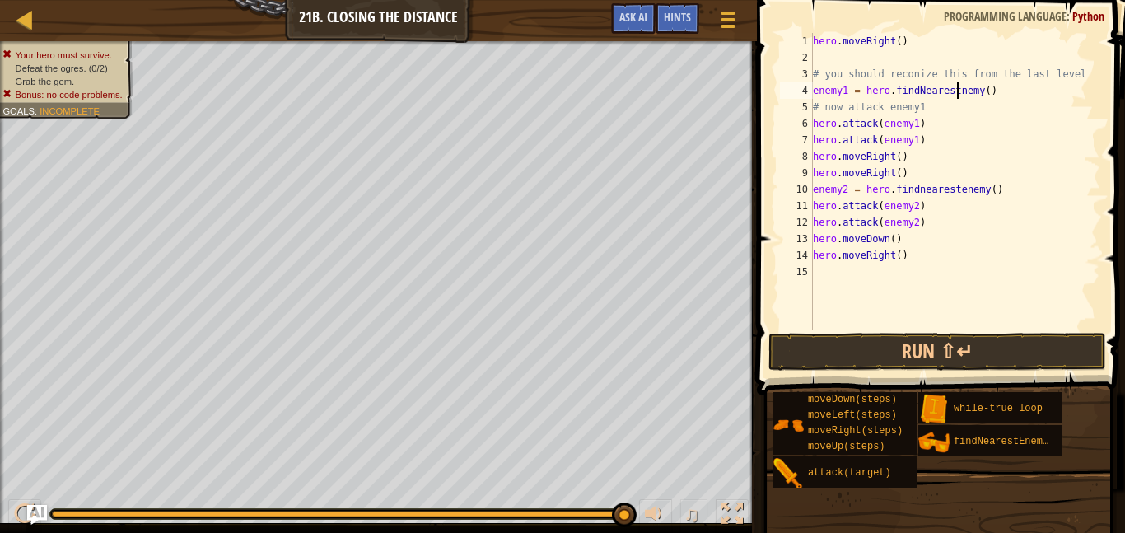
scroll to position [7, 22]
click at [1043, 354] on button "Run ⇧↵" at bounding box center [937, 352] width 338 height 38
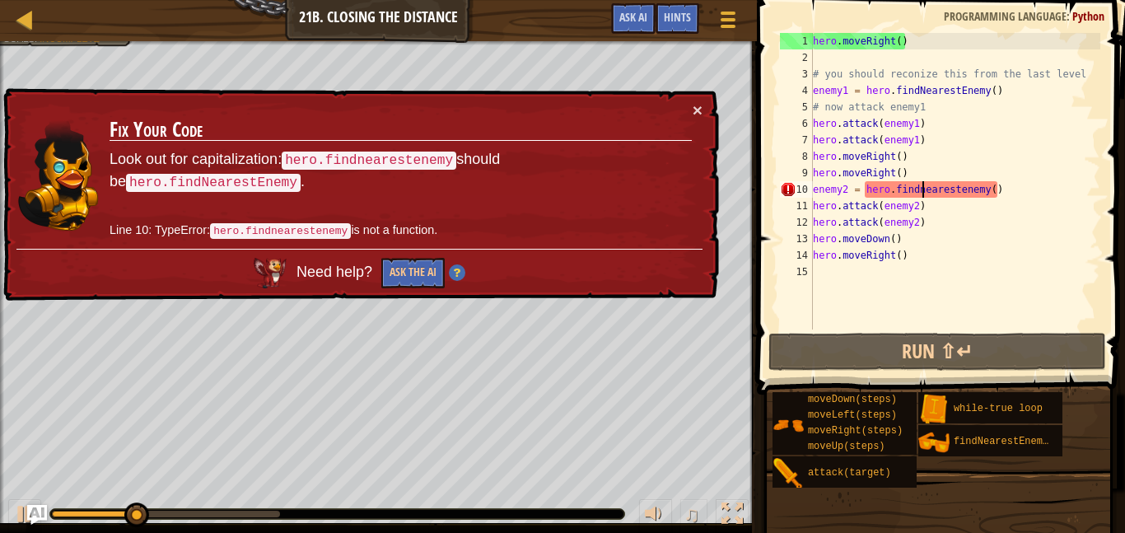
click at [922, 194] on div "hero . moveRight ( ) # you should reconize this from the last level enemy1 = he…" at bounding box center [955, 197] width 291 height 329
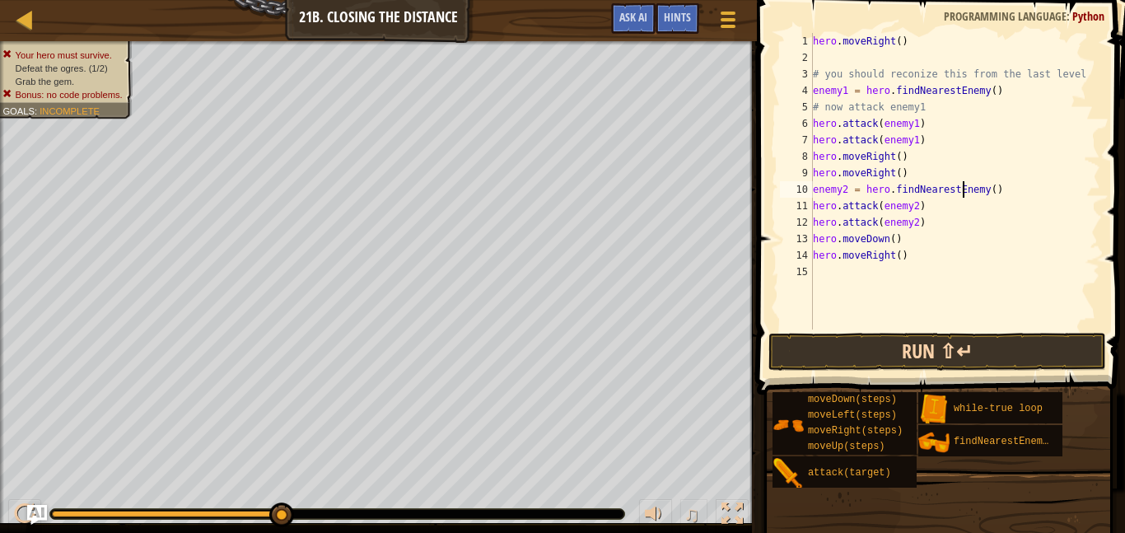
type textarea "enemy2 = hero.findNearestEnemy()"
click at [1057, 342] on button "Run ⇧↵" at bounding box center [937, 352] width 338 height 38
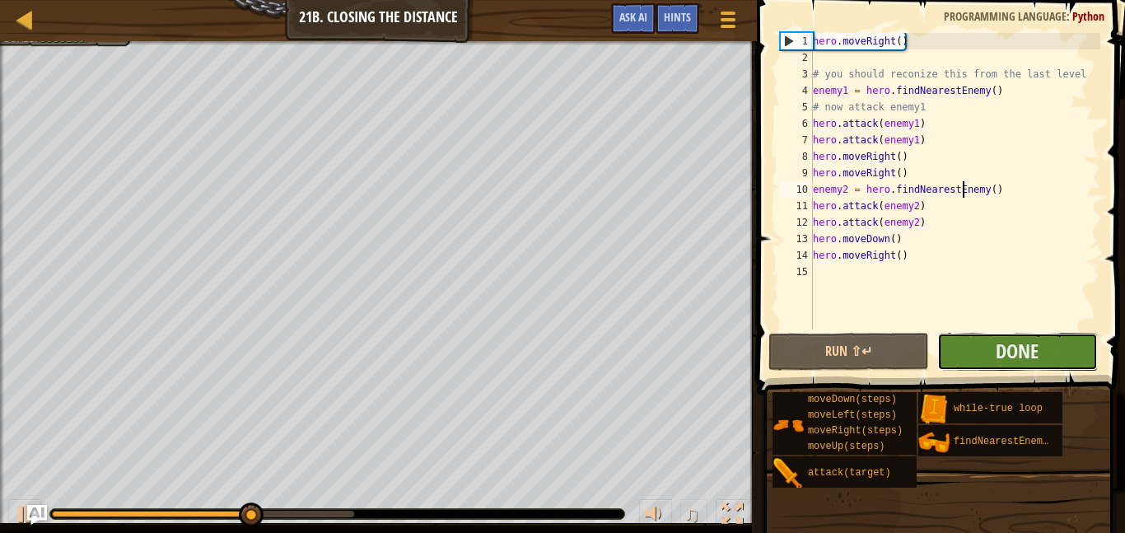
click at [1057, 359] on button "Done" at bounding box center [1017, 352] width 161 height 38
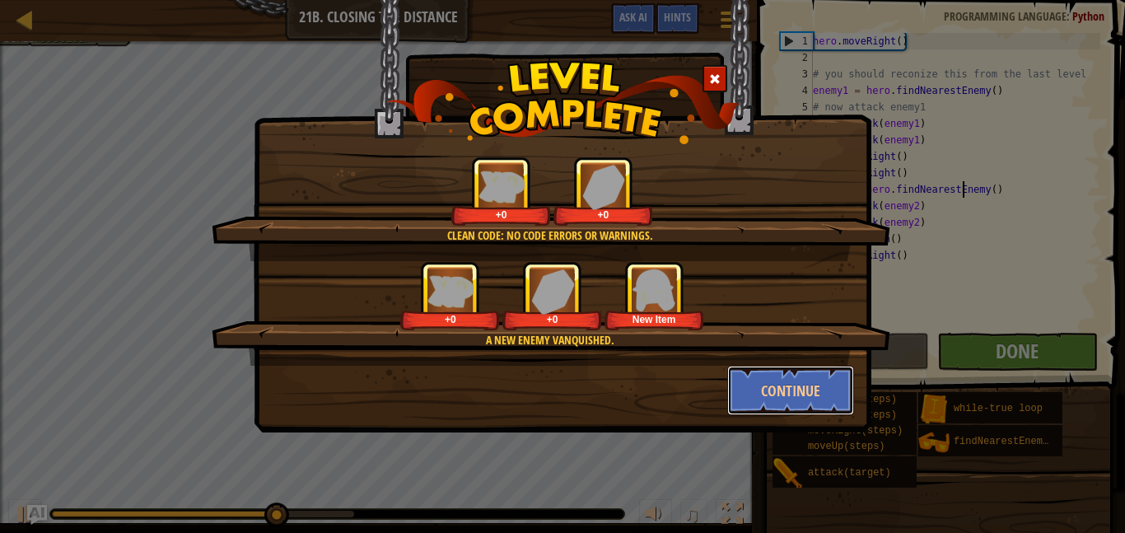
click at [811, 401] on button "Continue" at bounding box center [791, 390] width 128 height 49
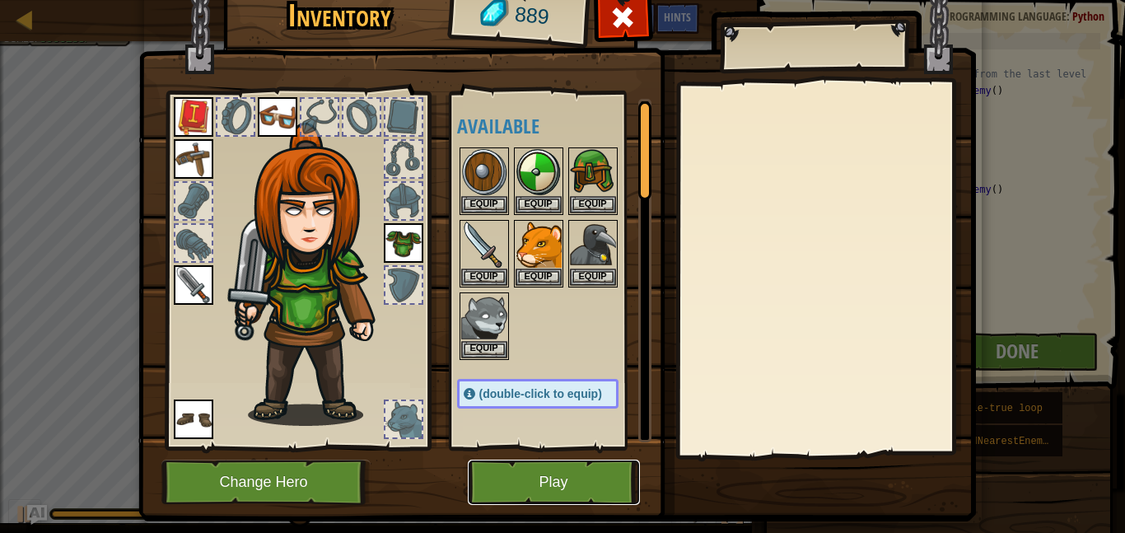
click at [569, 493] on button "Play" at bounding box center [554, 482] width 172 height 45
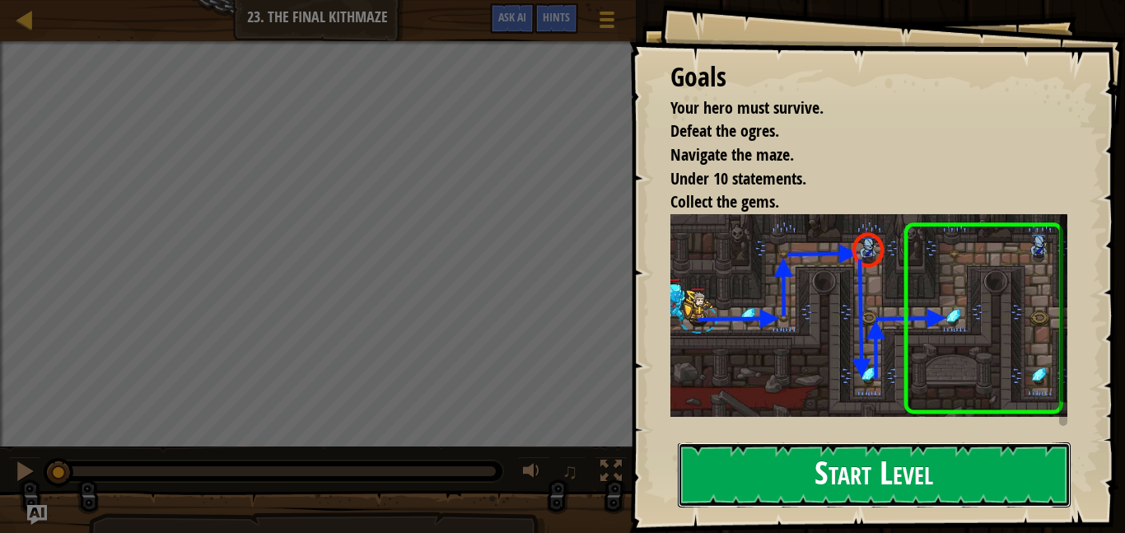
click at [933, 481] on button "Start Level" at bounding box center [874, 474] width 393 height 65
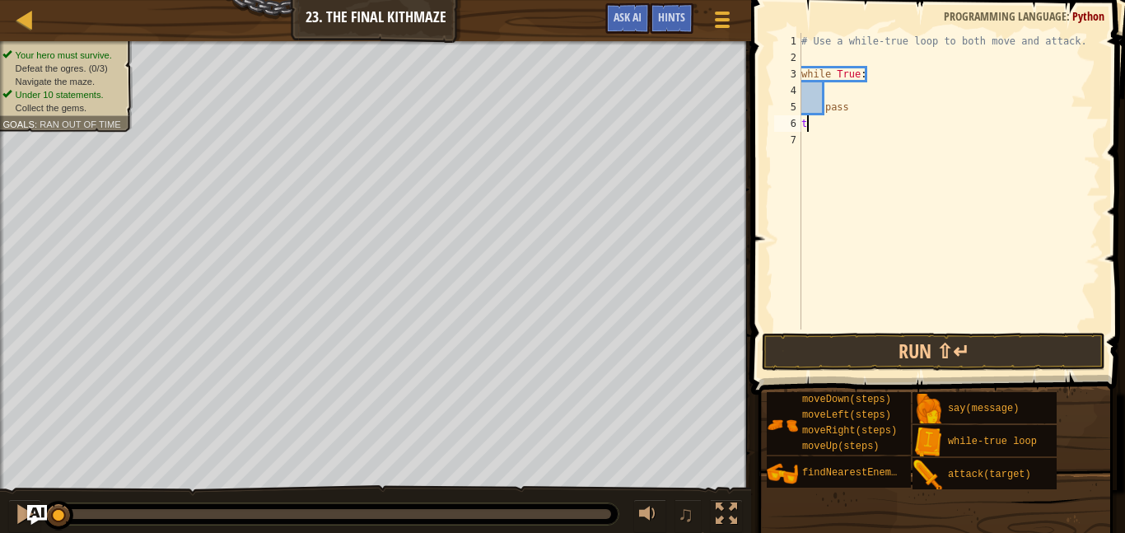
scroll to position [7, 0]
type textarea "t5"
